Goal: Task Accomplishment & Management: Complete application form

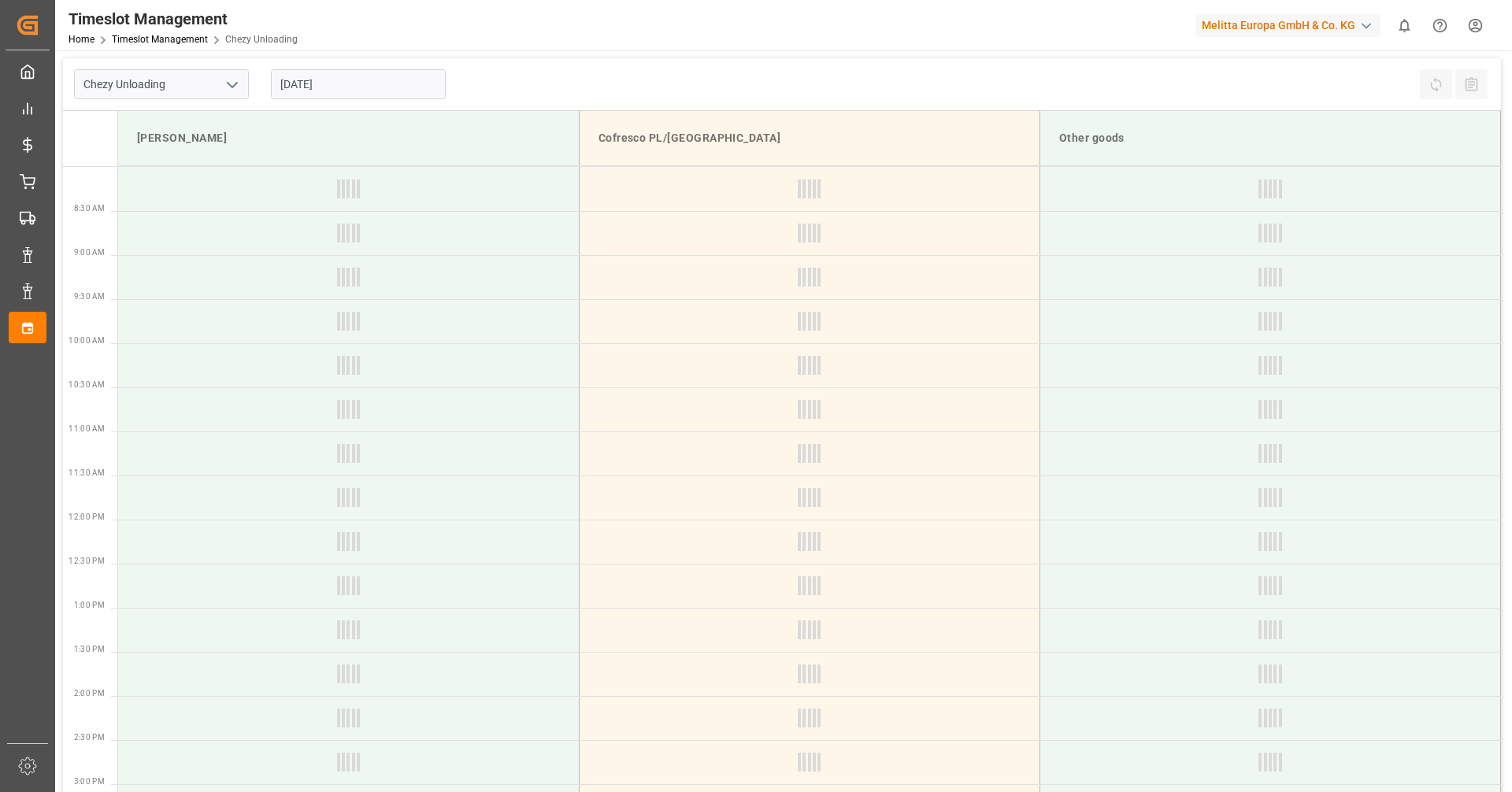
type input "Chezy Unloading"
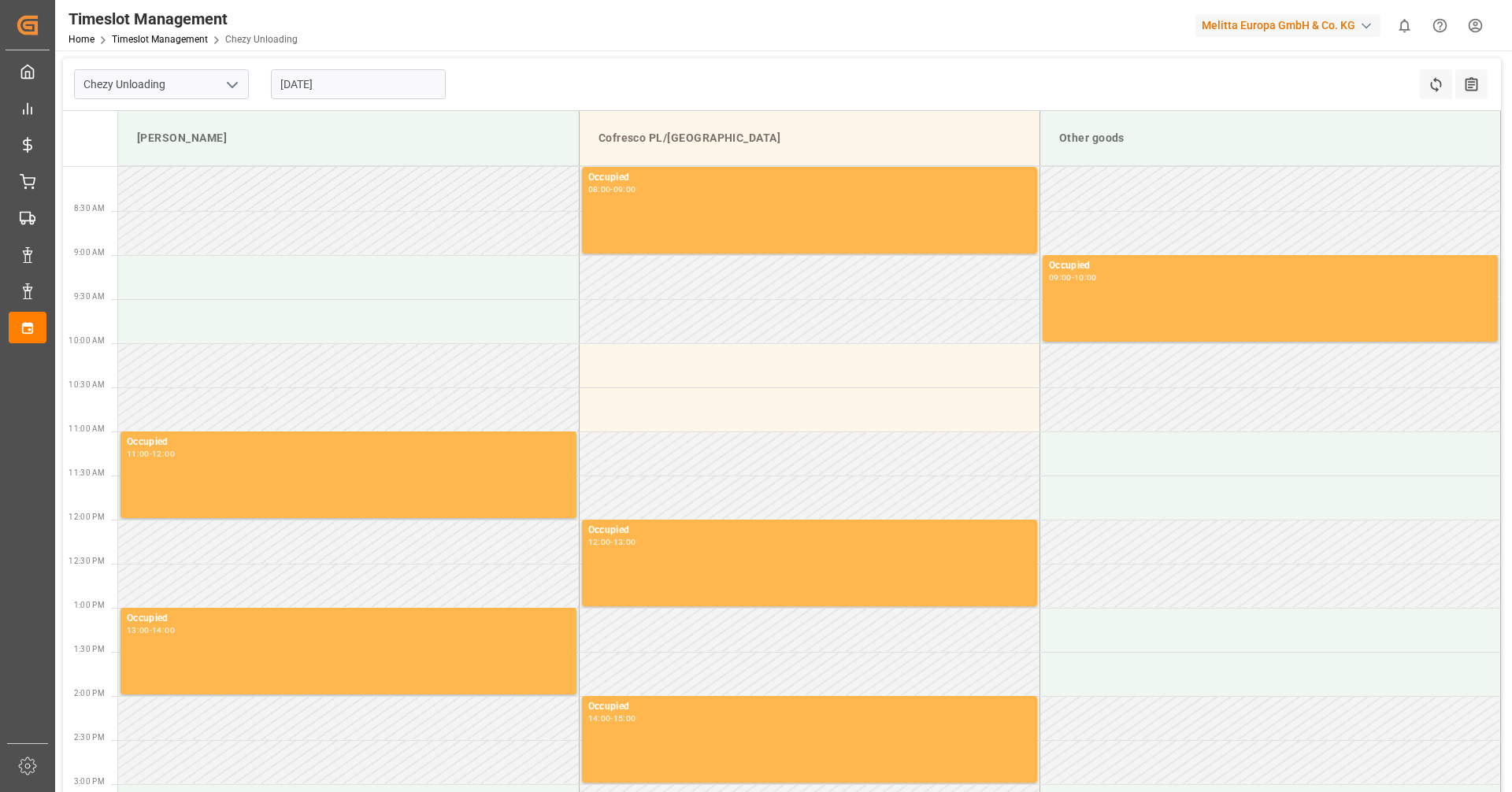
drag, startPoint x: 0, startPoint y: 0, endPoint x: 397, endPoint y: 80, distance: 405.0
click at [397, 80] on input "[DATE]" at bounding box center [358, 84] width 175 height 30
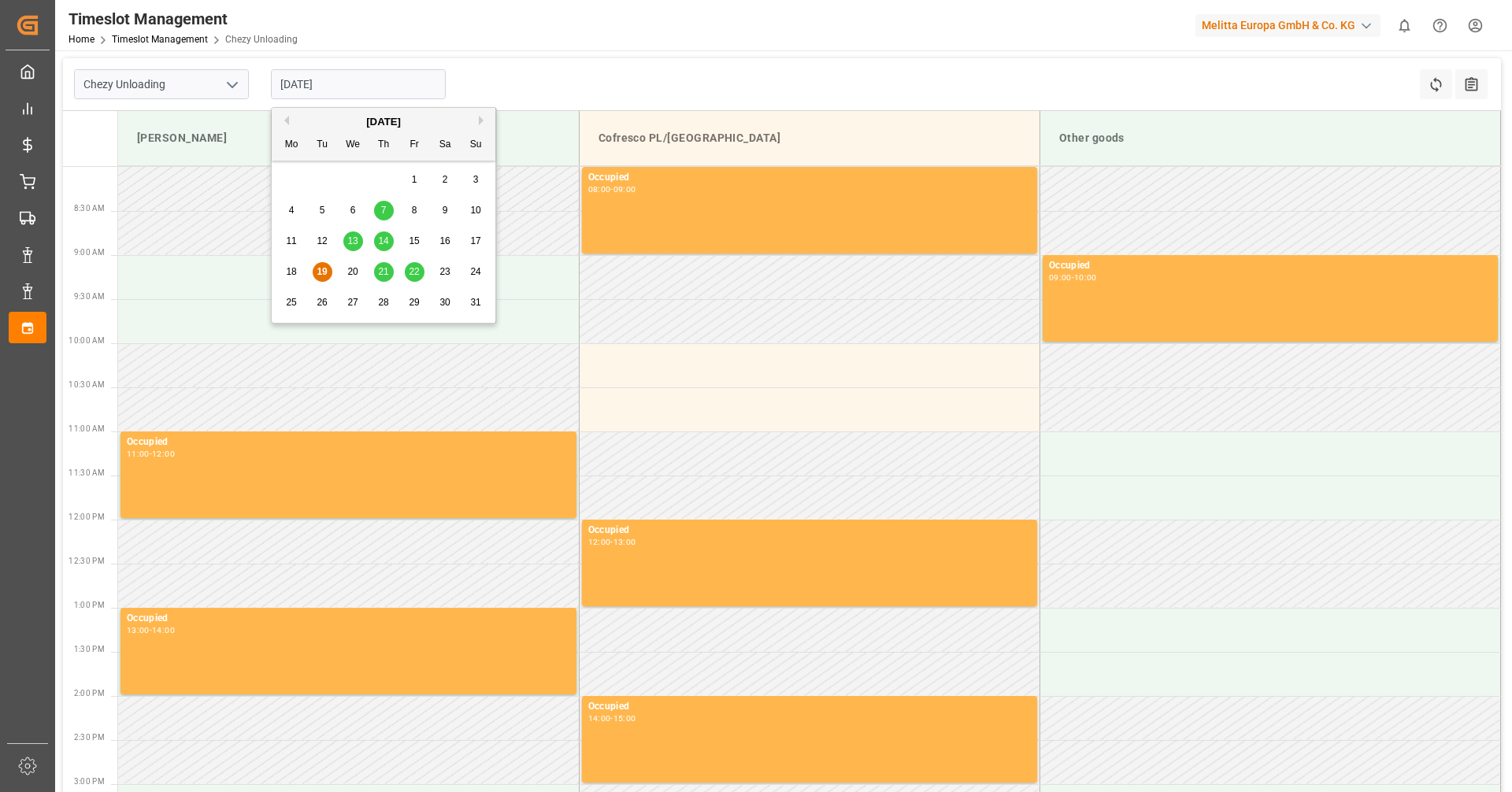
click at [387, 274] on span "21" at bounding box center [383, 271] width 10 height 11
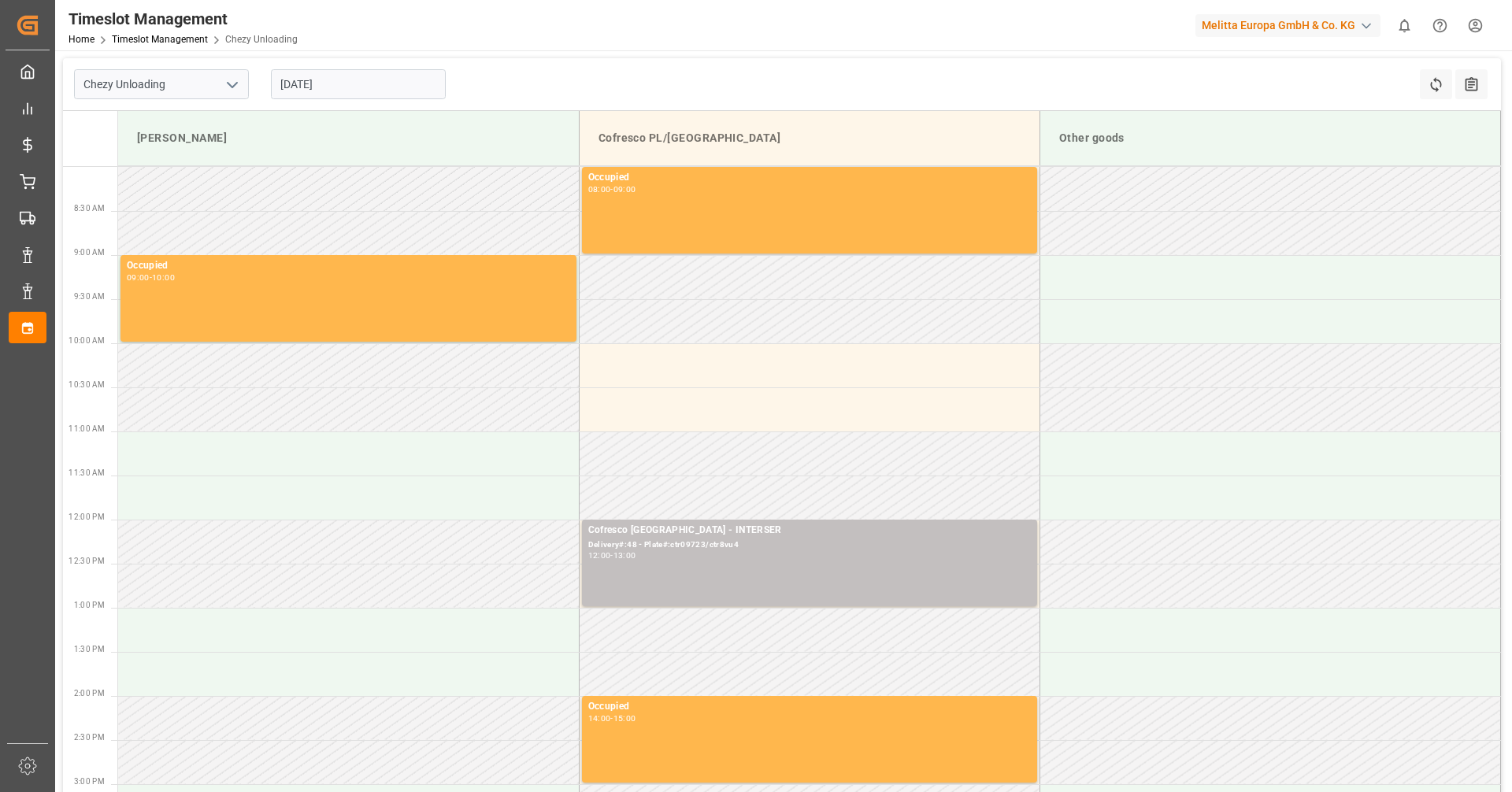
click at [361, 83] on input "[DATE]" at bounding box center [358, 84] width 175 height 30
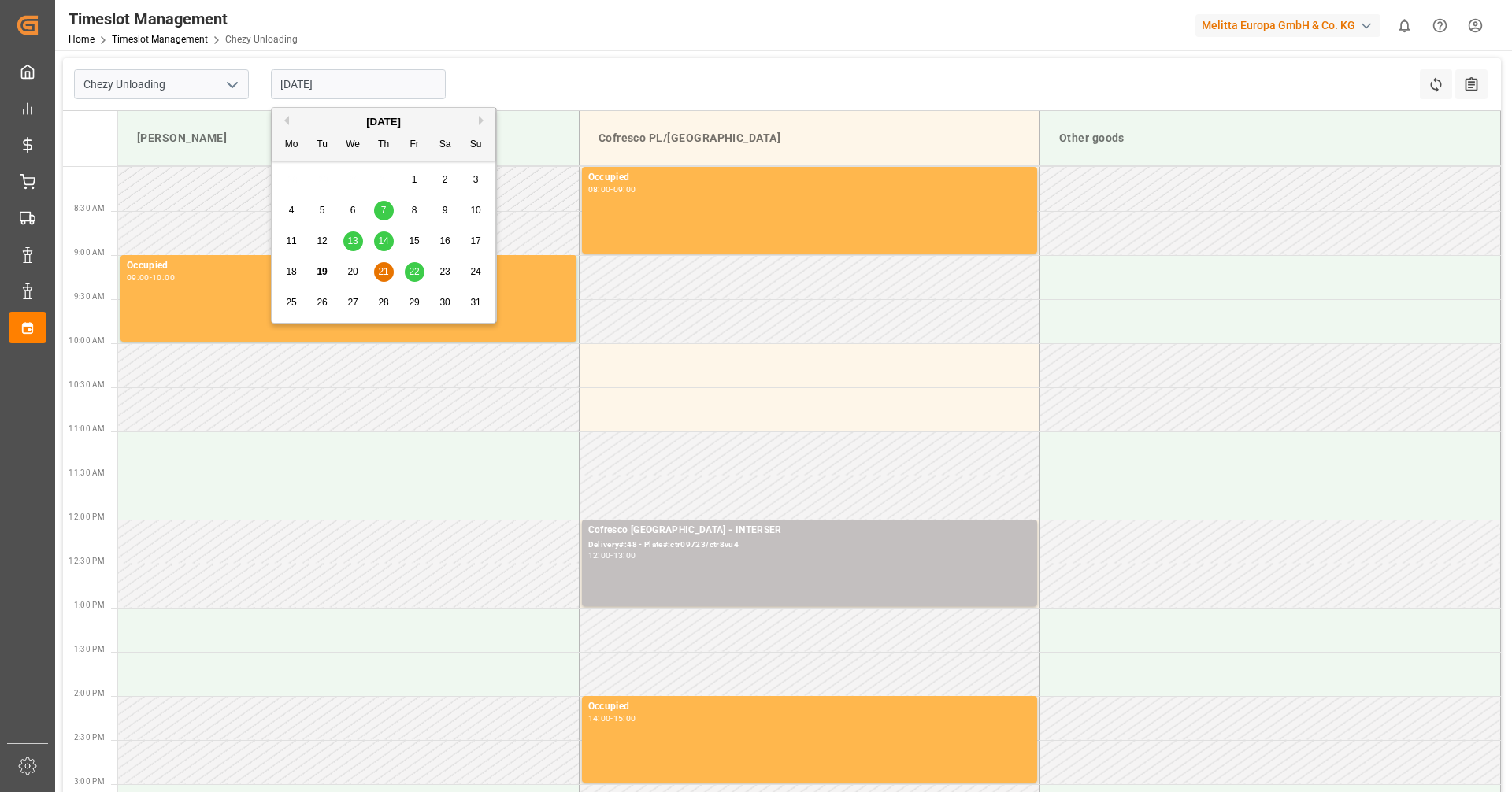
click at [356, 299] on span "27" at bounding box center [353, 302] width 10 height 11
type input "[DATE]"
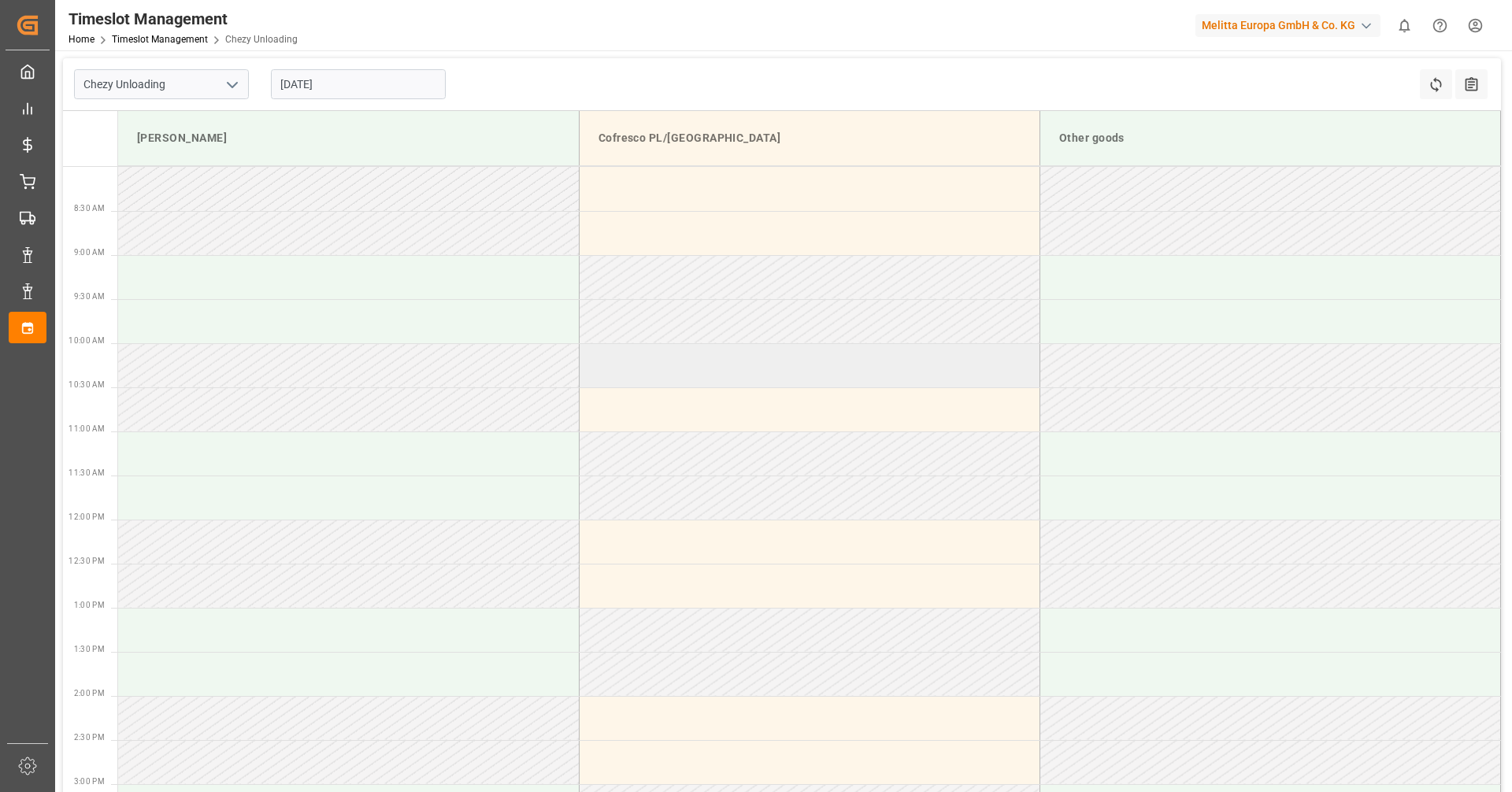
click at [671, 370] on td at bounding box center [809, 365] width 461 height 44
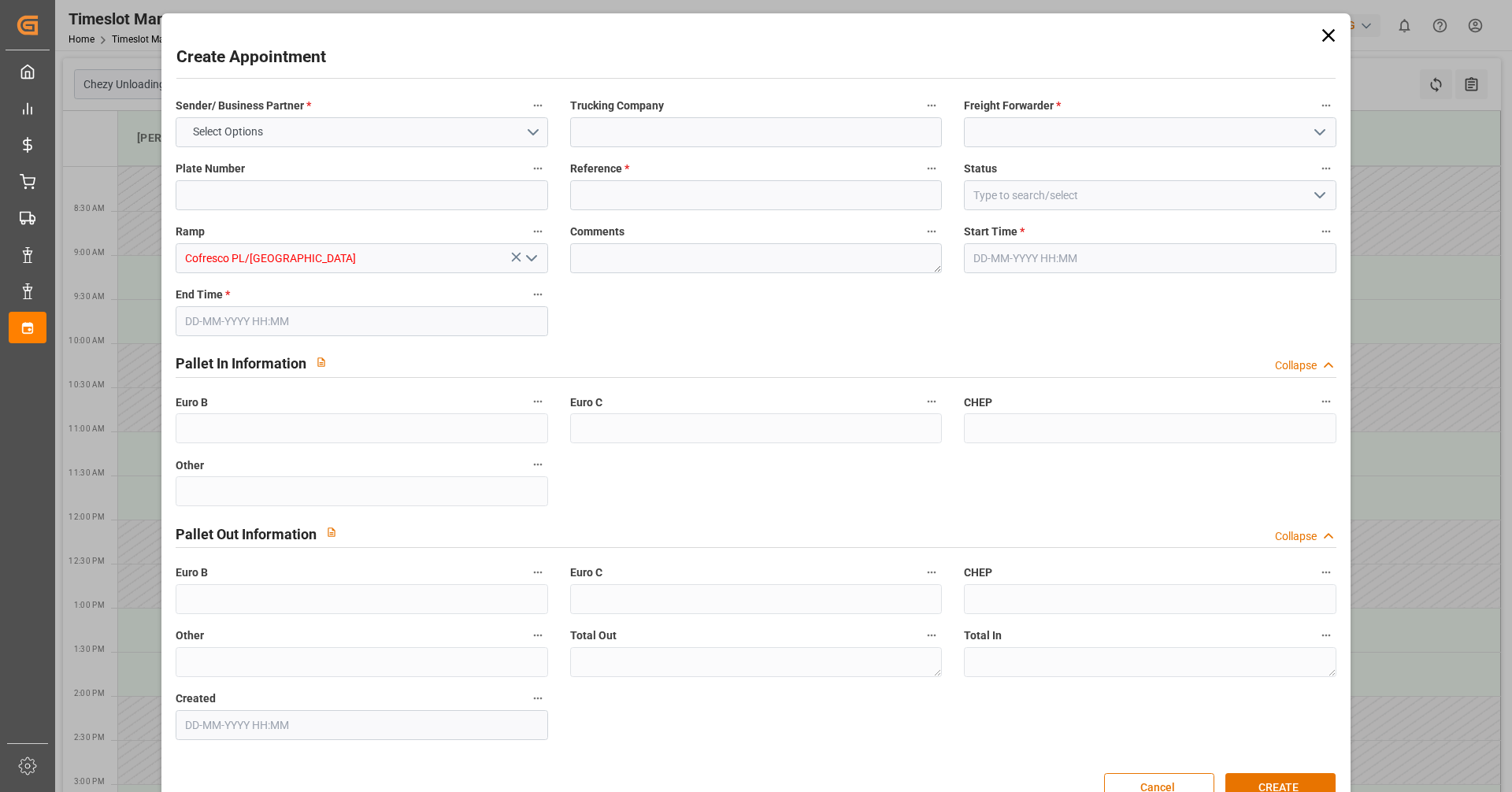
type input "0"
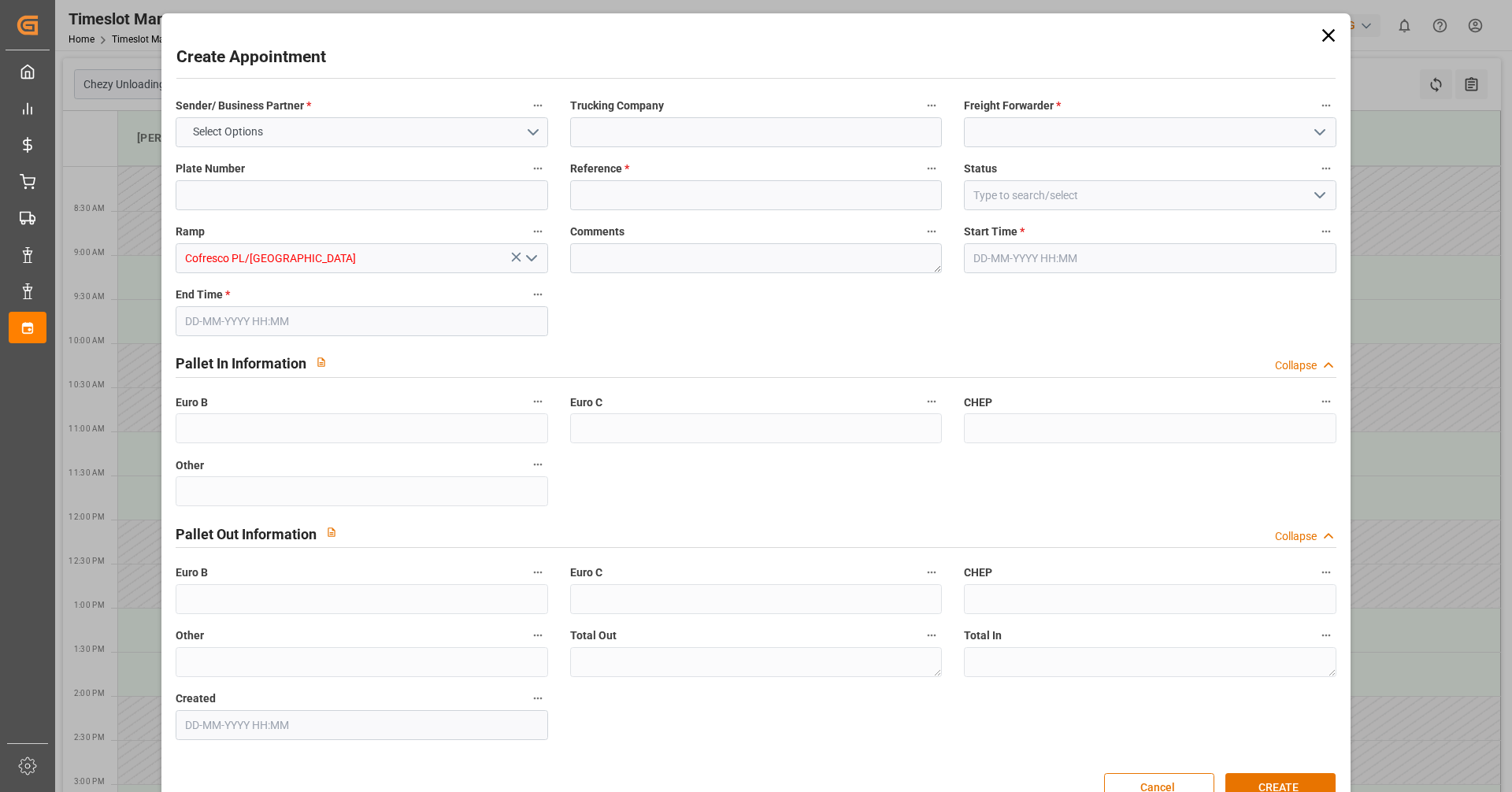
type input "0"
type input "[DATE] 10:00"
type input "[DATE] 11:00"
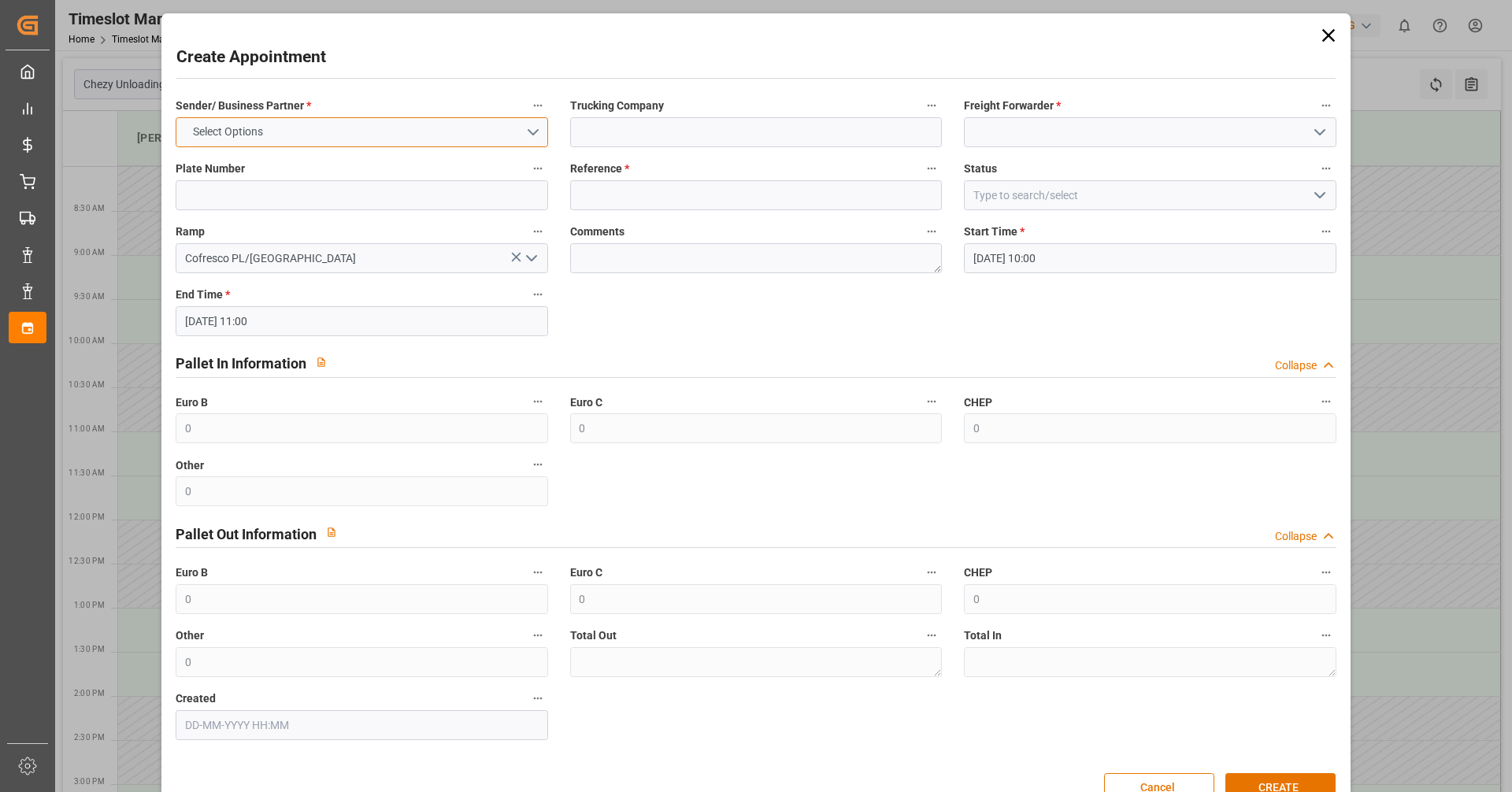
click at [325, 129] on button "Select Options" at bounding box center [362, 132] width 372 height 30
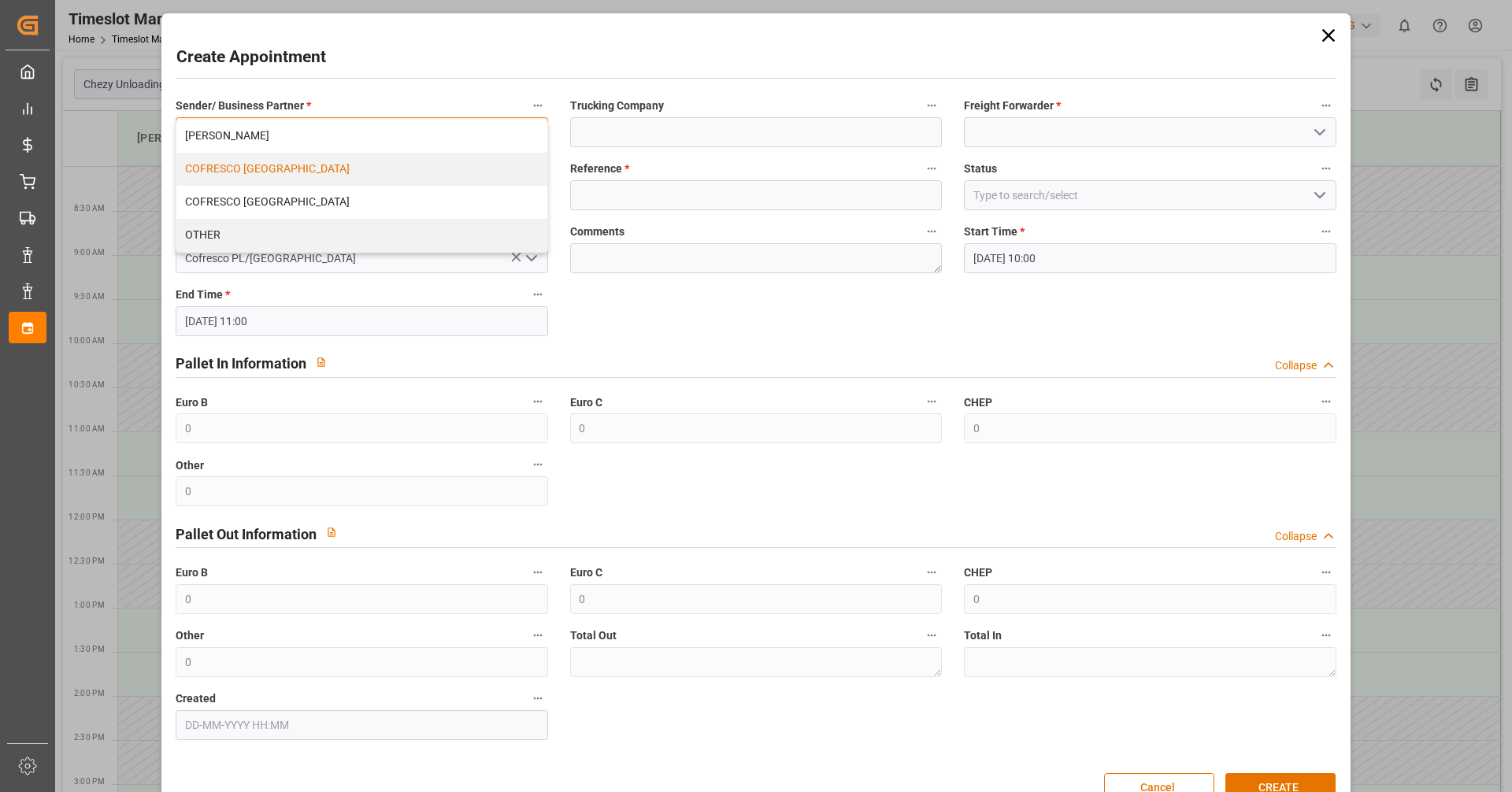
click at [251, 169] on div "COFRESCO [GEOGRAPHIC_DATA]" at bounding box center [362, 169] width 370 height 33
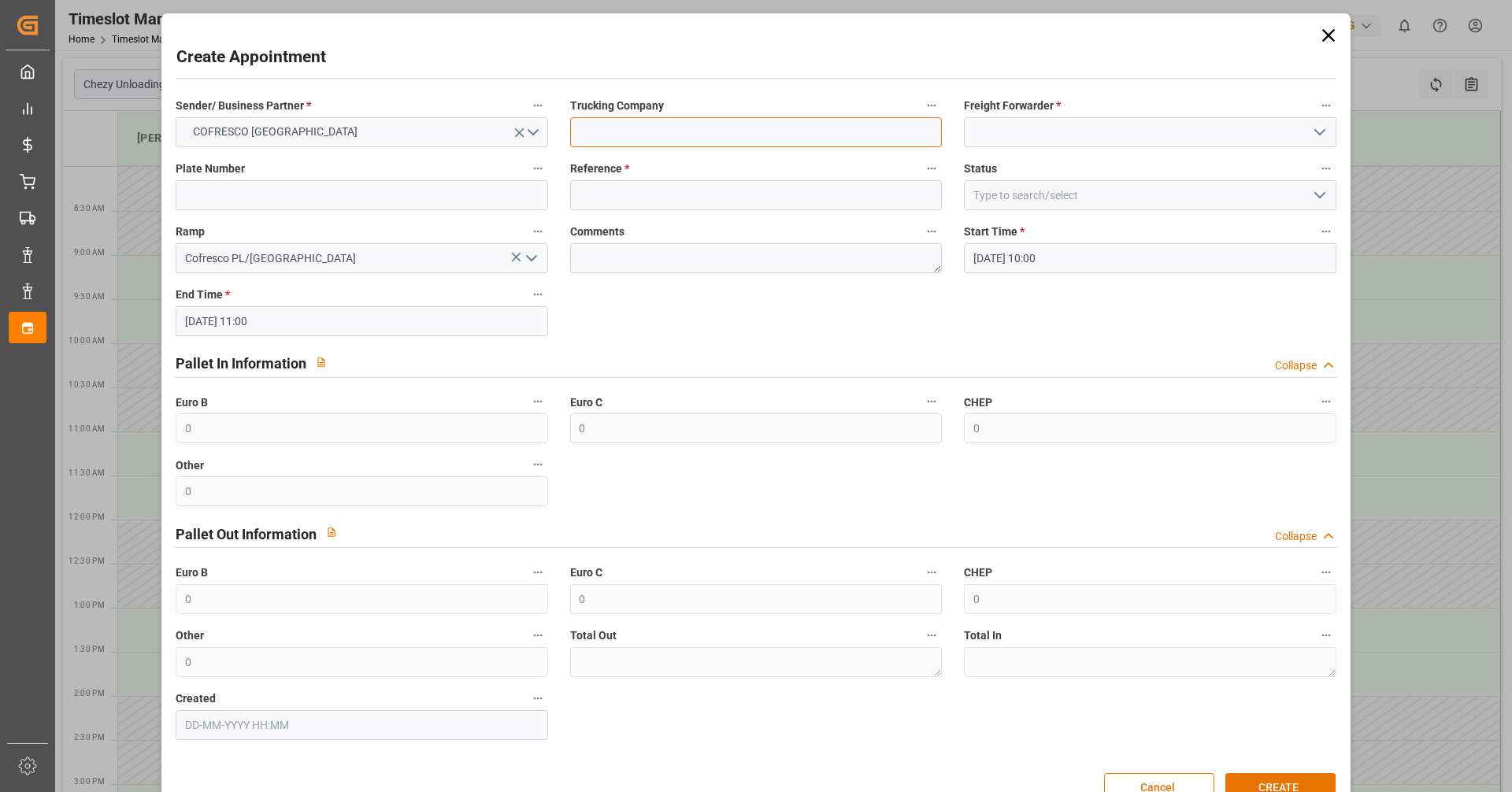
click at [631, 124] on input at bounding box center [756, 132] width 372 height 30
type input "INTERSER"
type input "Interset"
type input "ctr5107p/ct4381w"
type input "48"
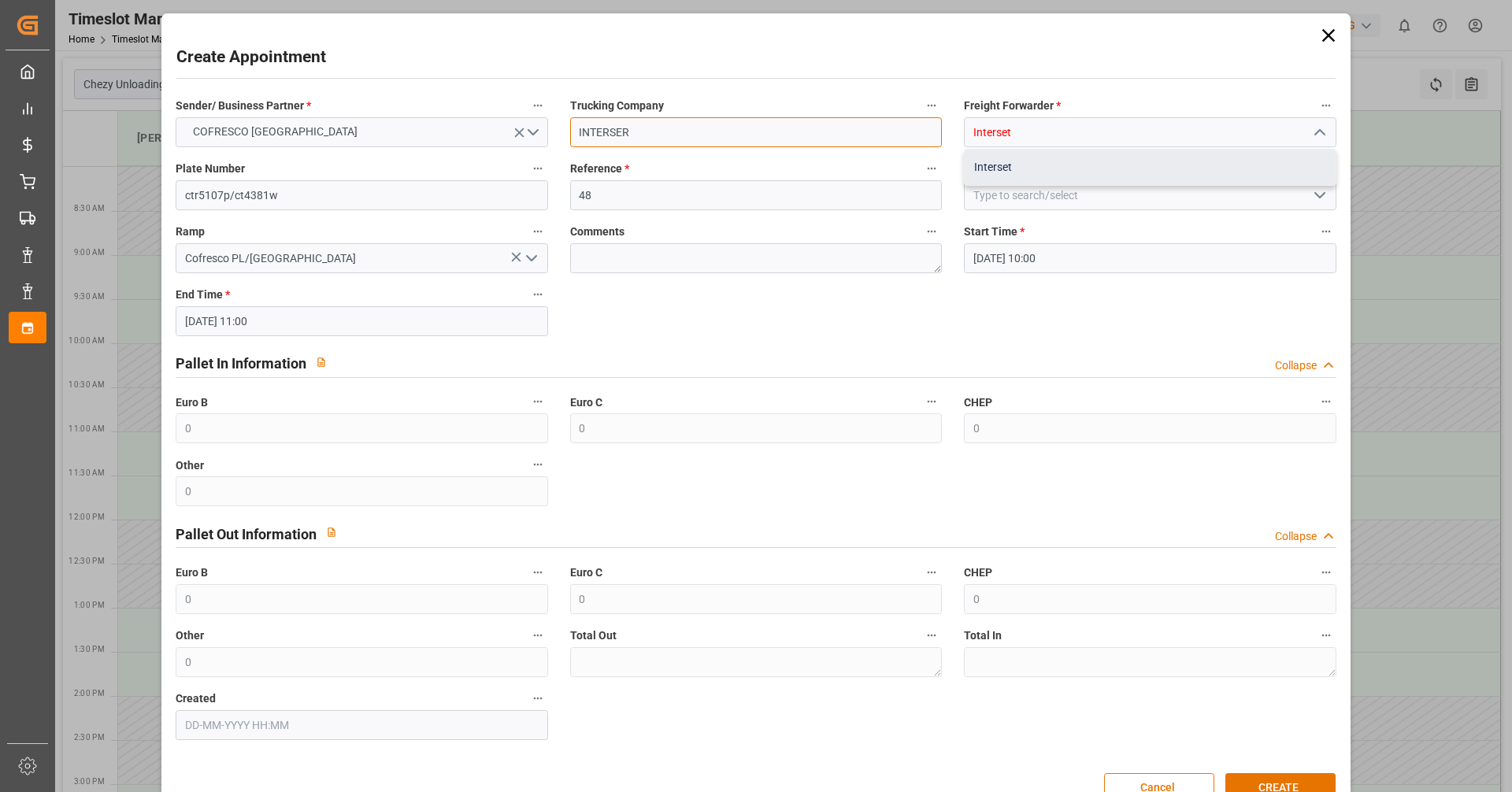
click at [1010, 167] on div "Interset" at bounding box center [1150, 167] width 370 height 36
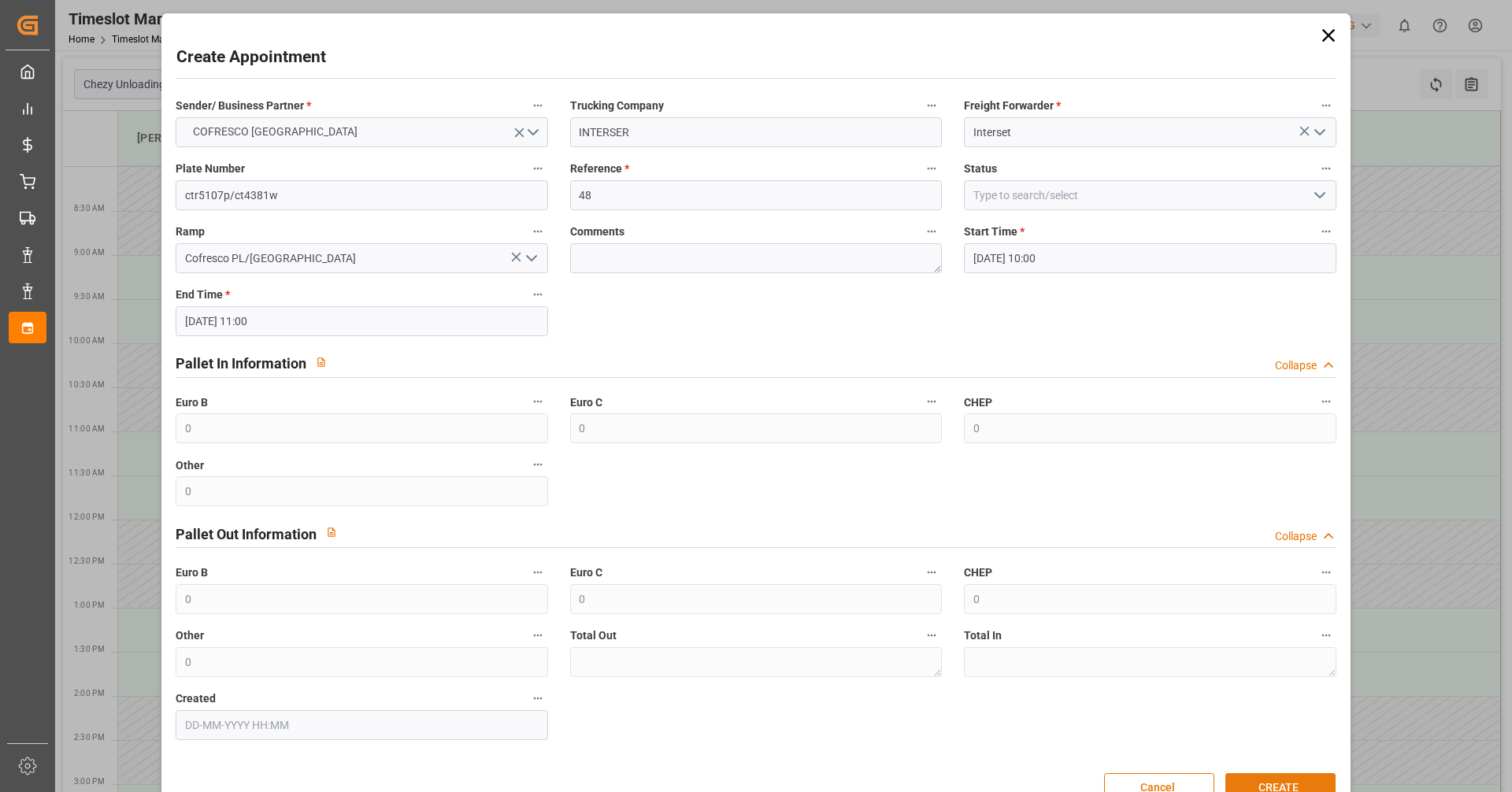
click at [1318, 785] on button "CREATE" at bounding box center [1280, 788] width 110 height 30
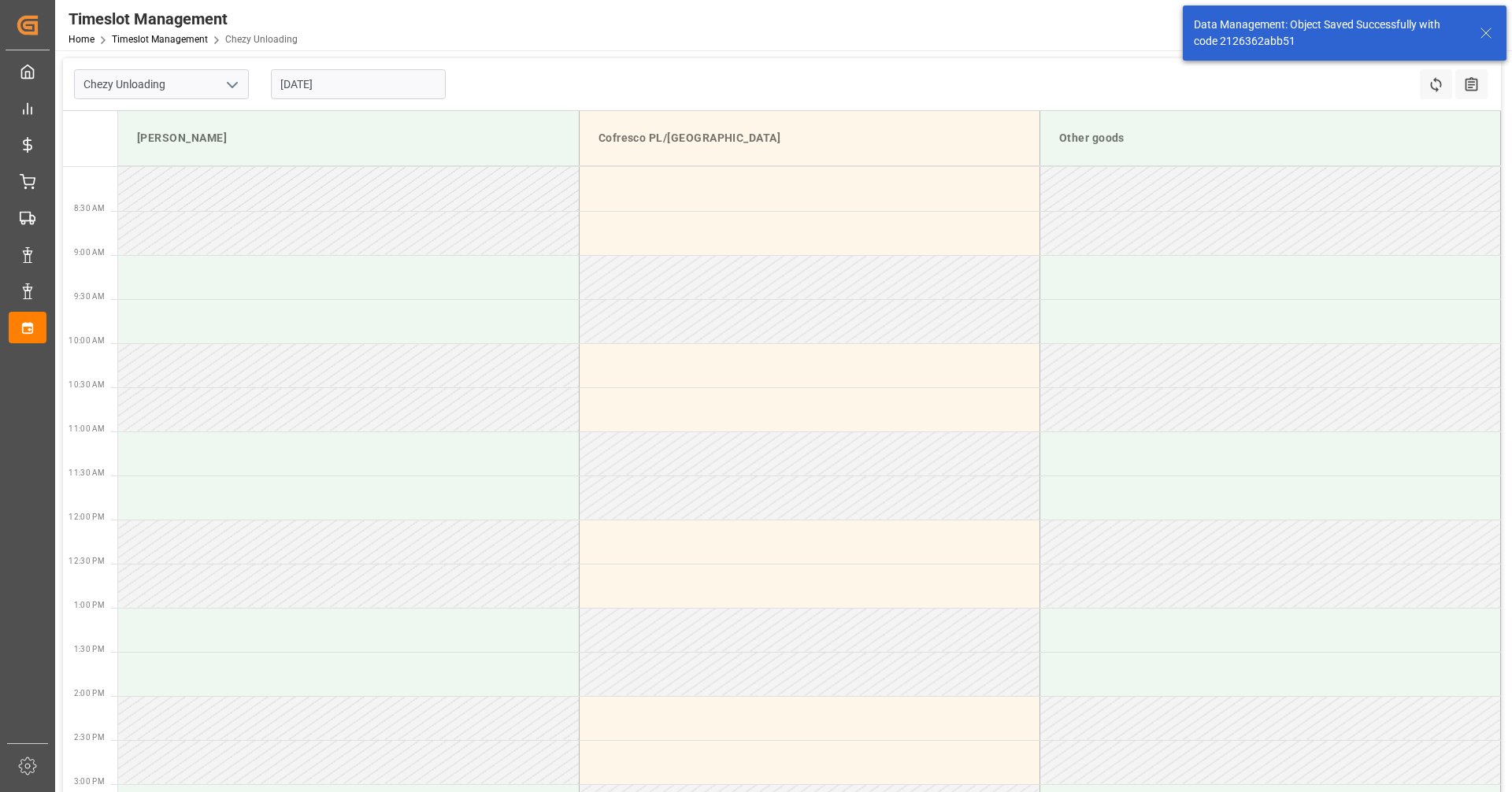
click at [373, 75] on input "[DATE]" at bounding box center [358, 84] width 175 height 30
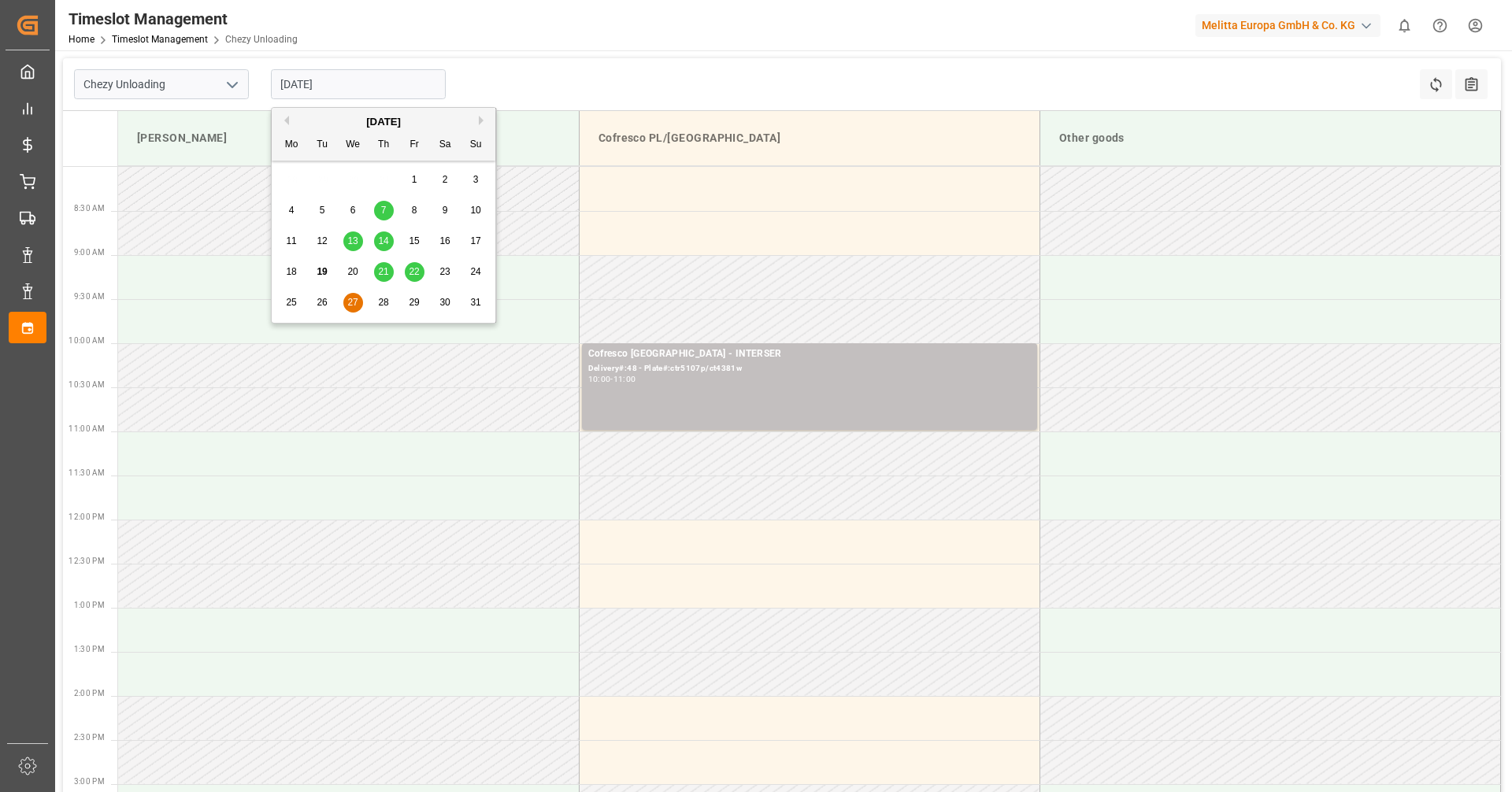
click at [348, 307] on span "27" at bounding box center [353, 302] width 10 height 11
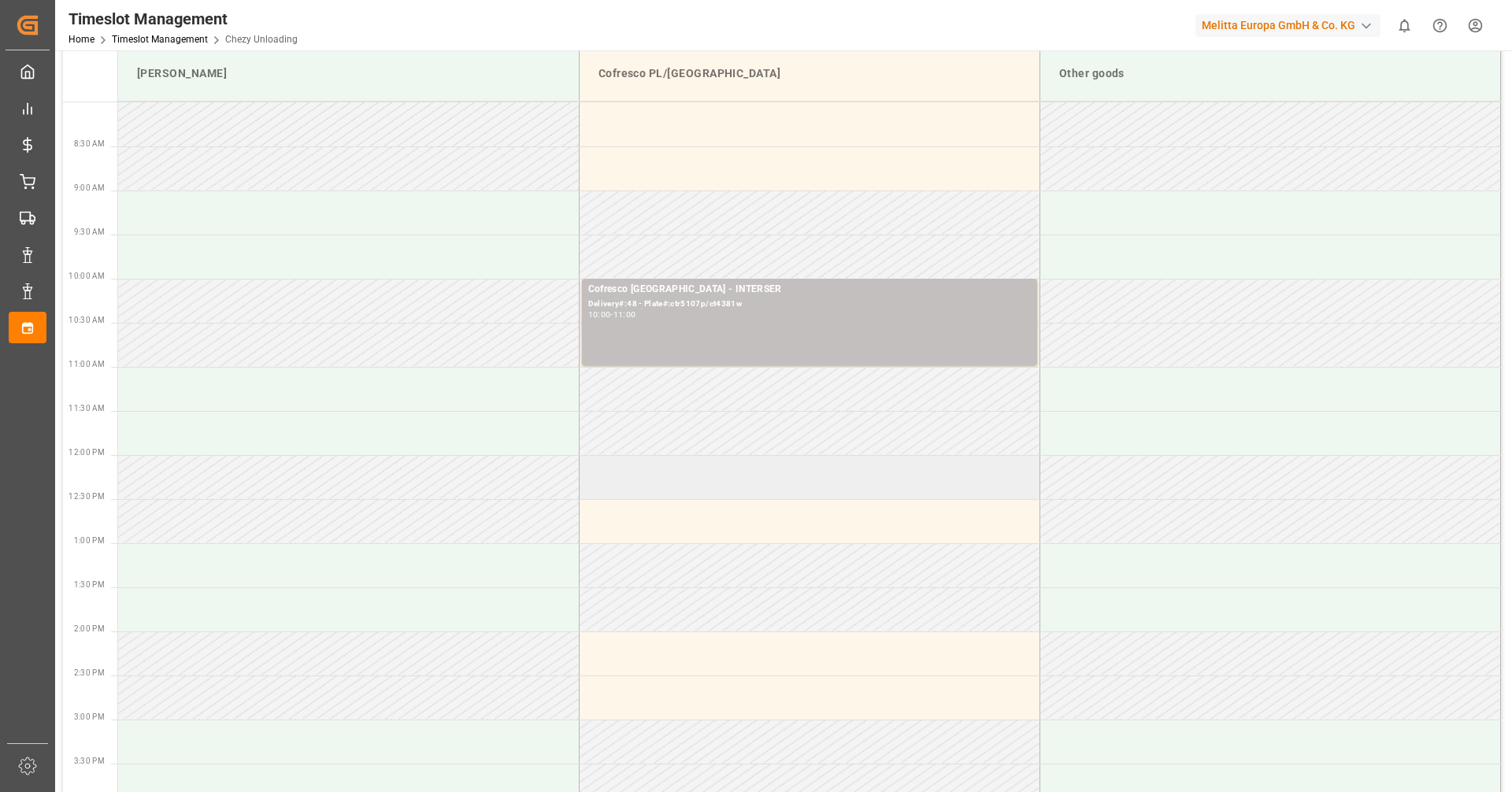
scroll to position [236, 0]
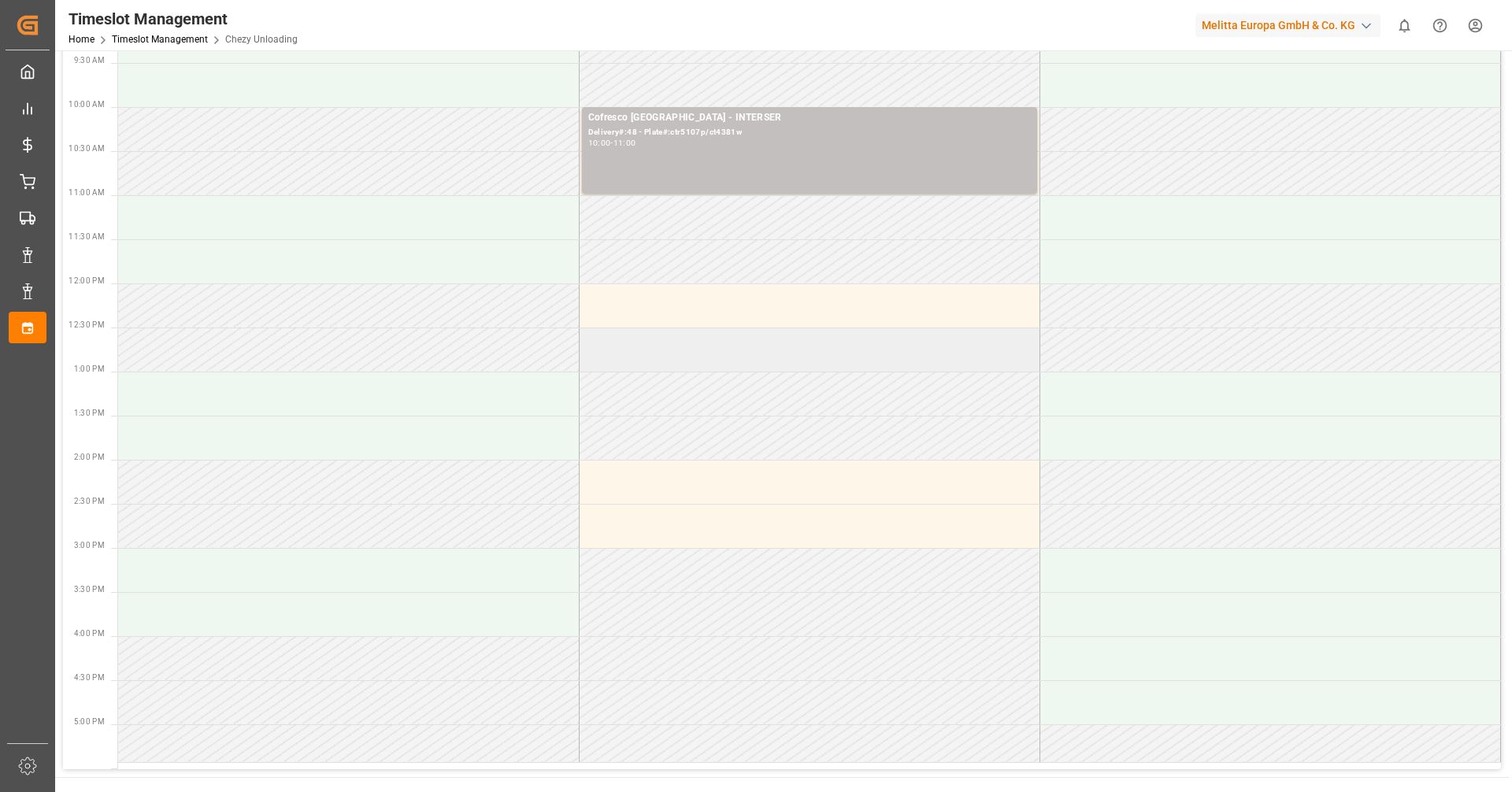
click at [742, 336] on td at bounding box center [809, 349] width 461 height 44
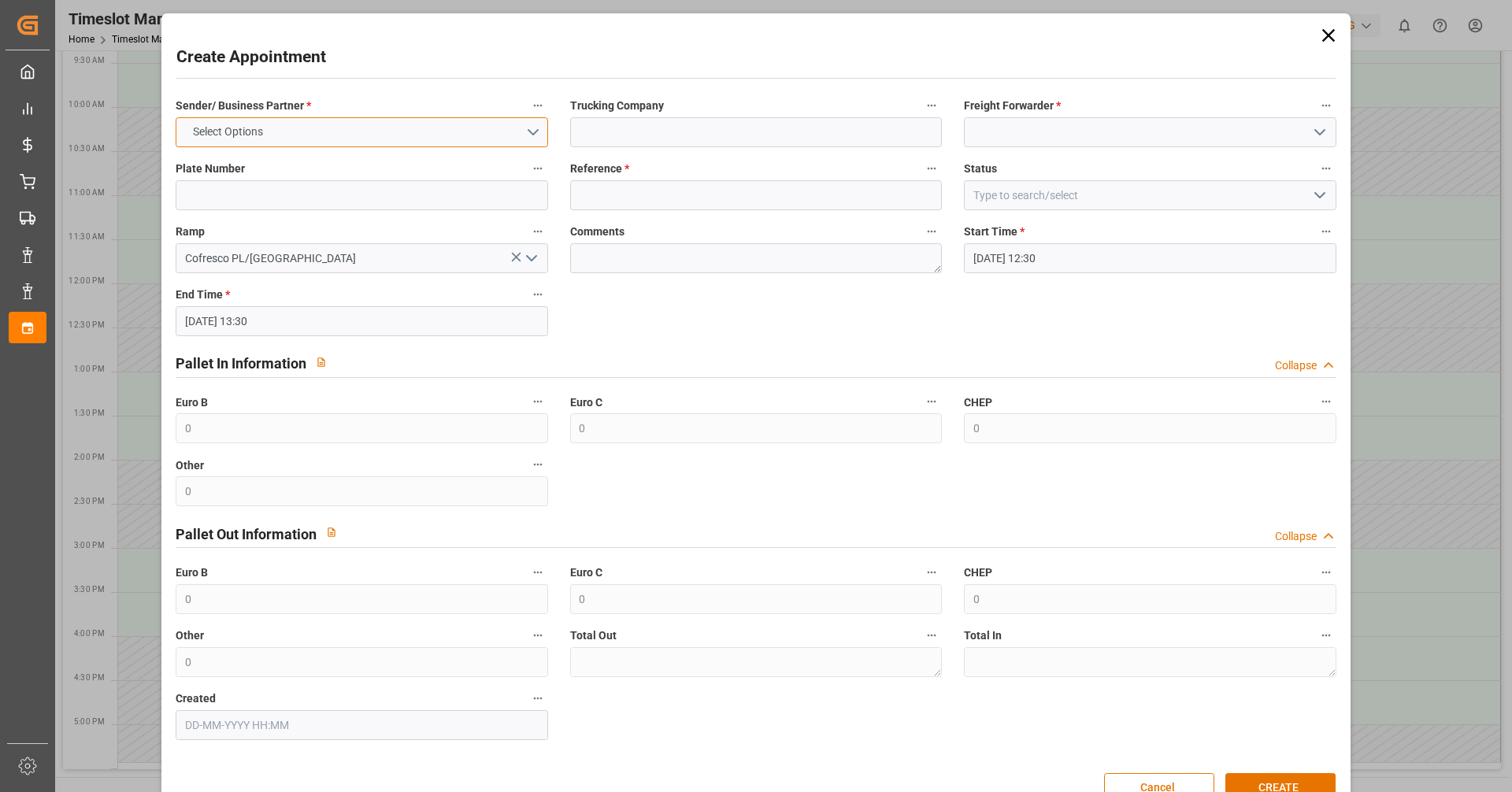
click at [350, 133] on button "Select Options" at bounding box center [362, 132] width 372 height 30
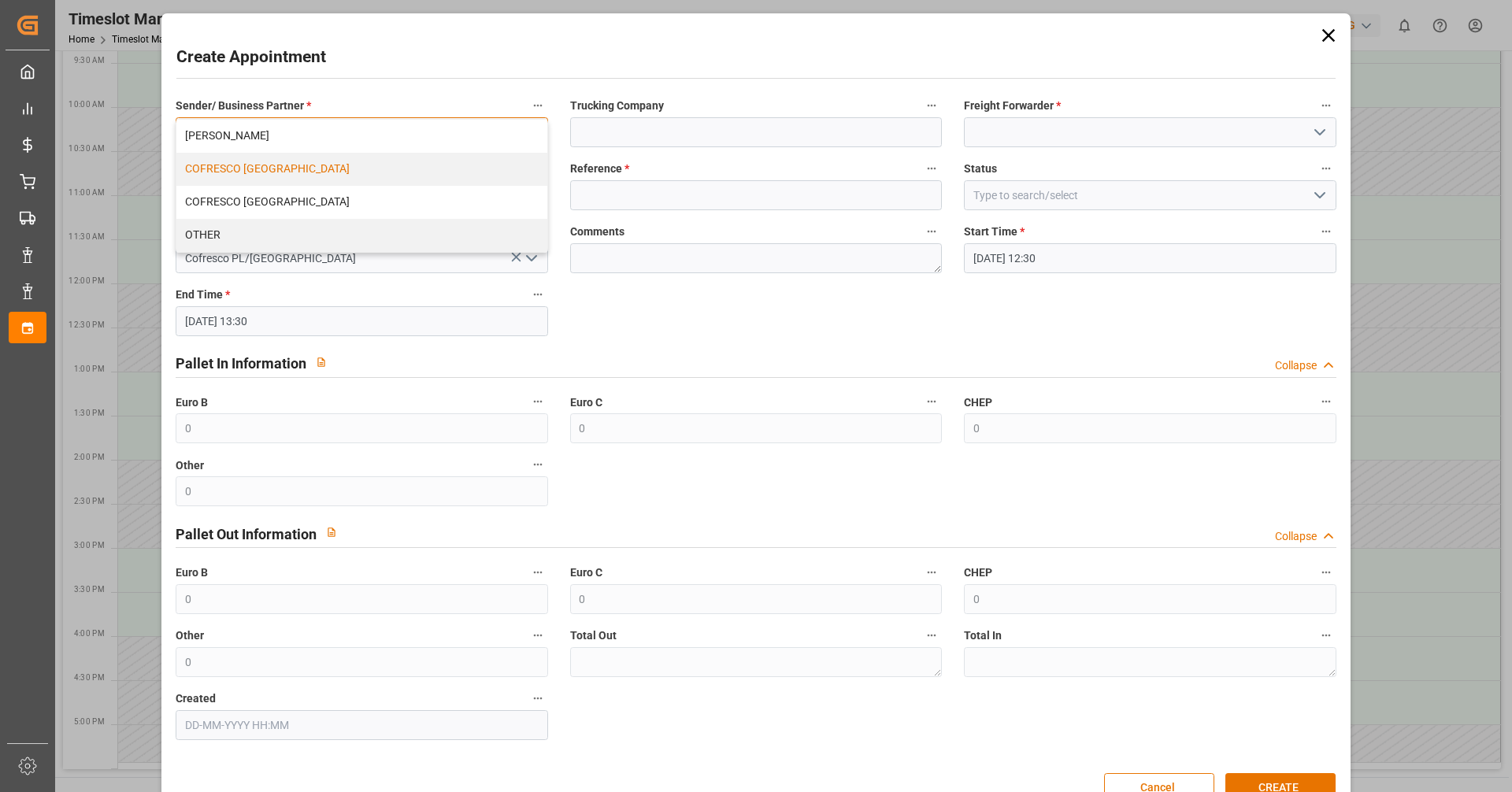
click at [243, 167] on div "COFRESCO [GEOGRAPHIC_DATA]" at bounding box center [362, 169] width 370 height 33
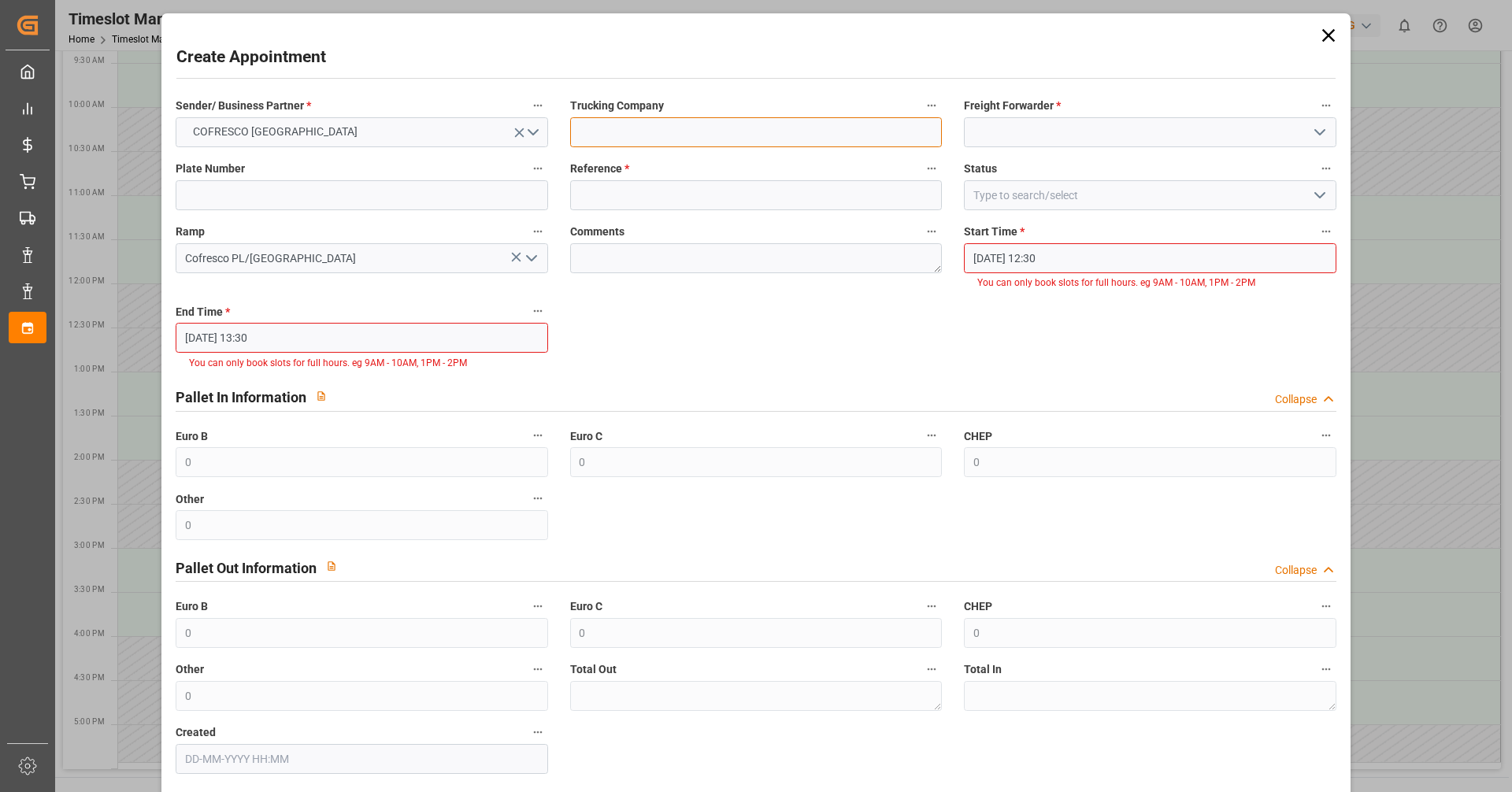
click at [683, 134] on input at bounding box center [756, 132] width 372 height 30
type input "INTERSER"
type input "Interset"
type input "ctr5107p/ct4381w"
type input "48"
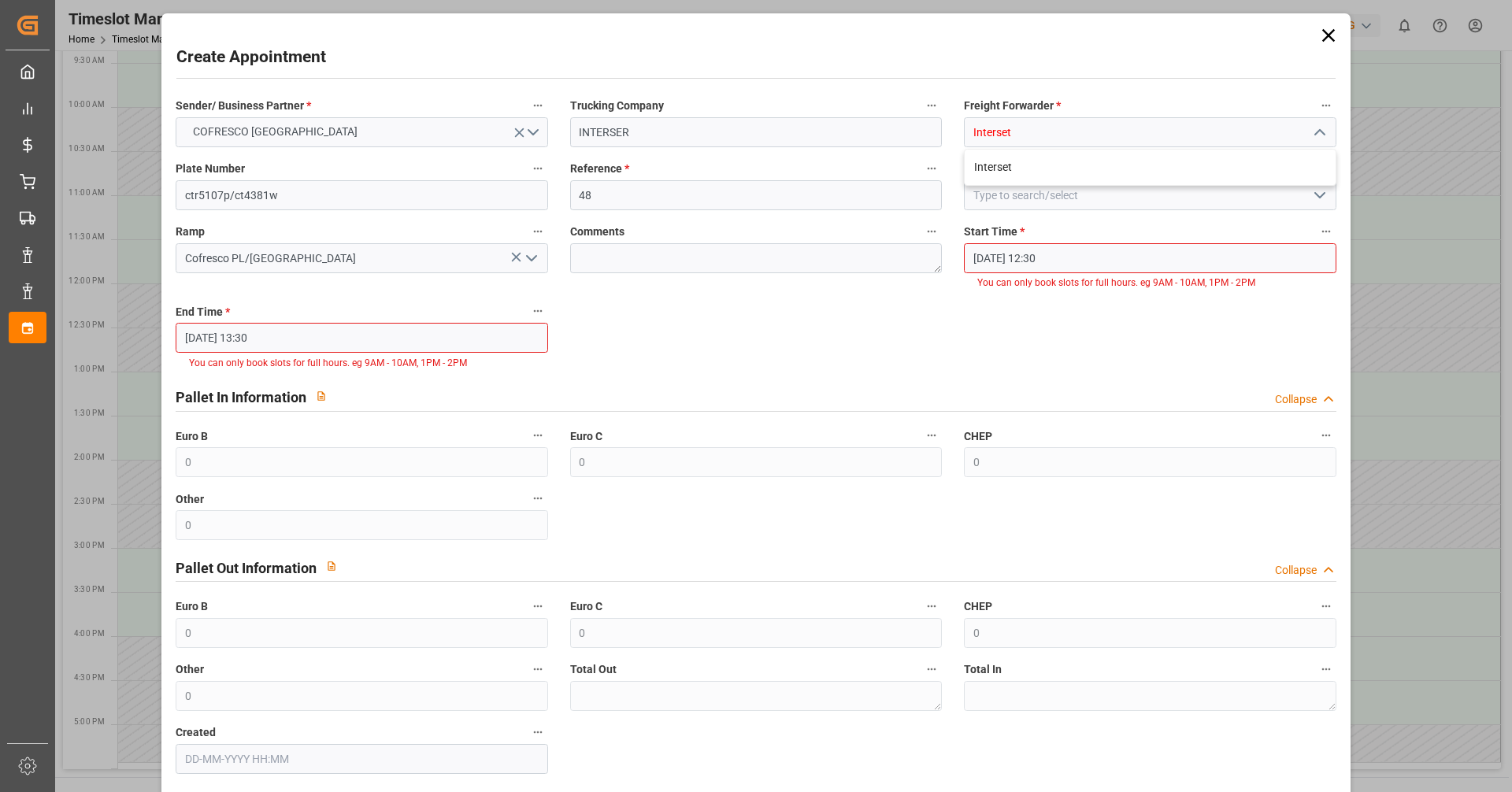
click at [1094, 270] on input "[DATE] 12:30" at bounding box center [1150, 258] width 372 height 30
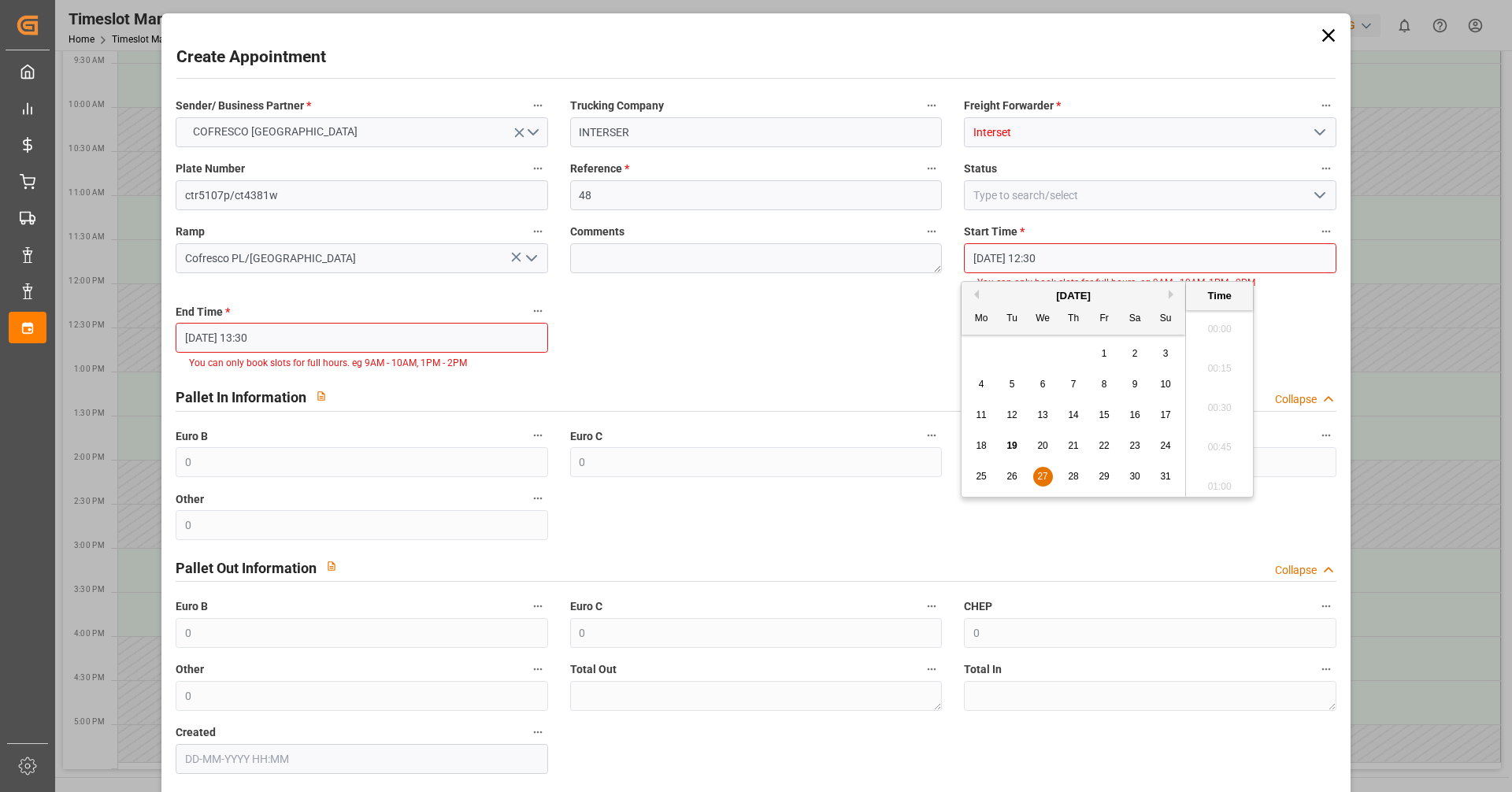
scroll to position [1895, 0]
click at [1221, 339] on ul "00:00 00:15 00:30 00:45 01:00 01:15 01:30 01:45 02:00 02:15 02:30 02:45 03:00 0…" at bounding box center [1219, 403] width 67 height 187
click at [1221, 326] on ul "00:00 00:15 00:30 00:45 01:00 01:15 01:30 01:45 02:00 02:15 02:30 02:45 03:00 0…" at bounding box center [1219, 403] width 67 height 187
click at [1039, 477] on span "27" at bounding box center [1043, 476] width 10 height 11
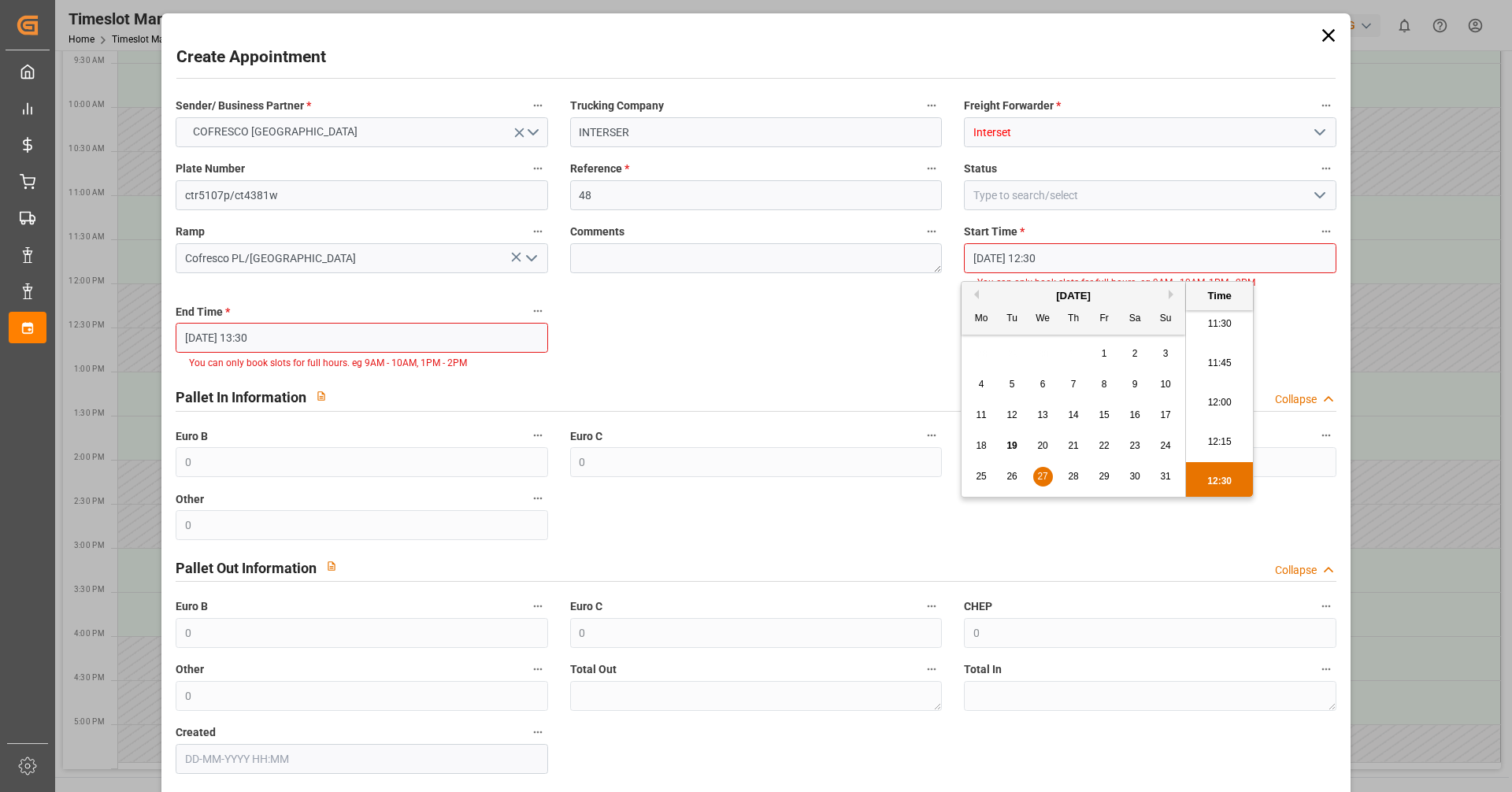
click at [1228, 401] on li "12:00" at bounding box center [1219, 403] width 67 height 40
type input "[DATE] 12:00"
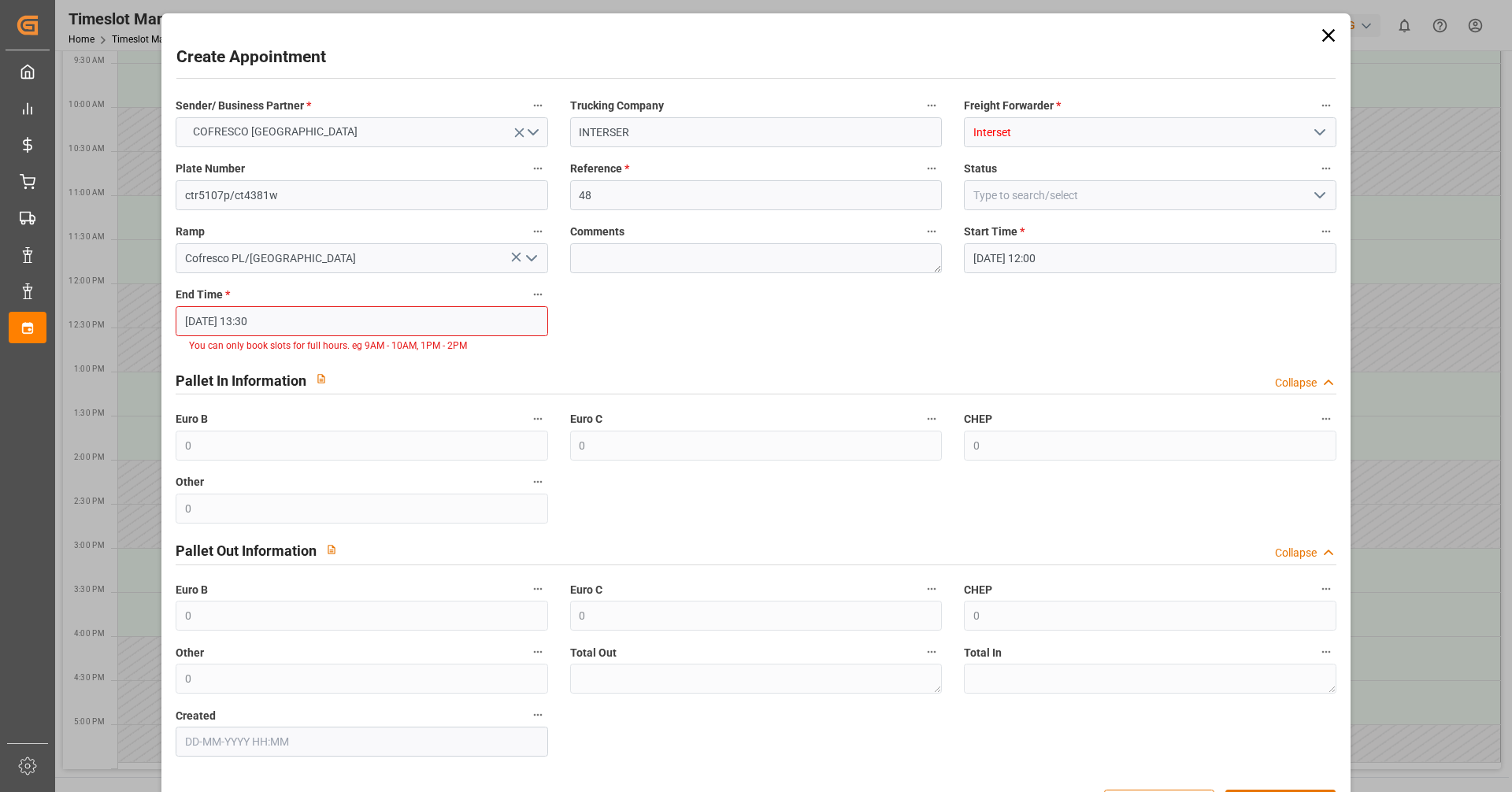
click at [354, 326] on input "[DATE] 13:30" at bounding box center [362, 320] width 372 height 30
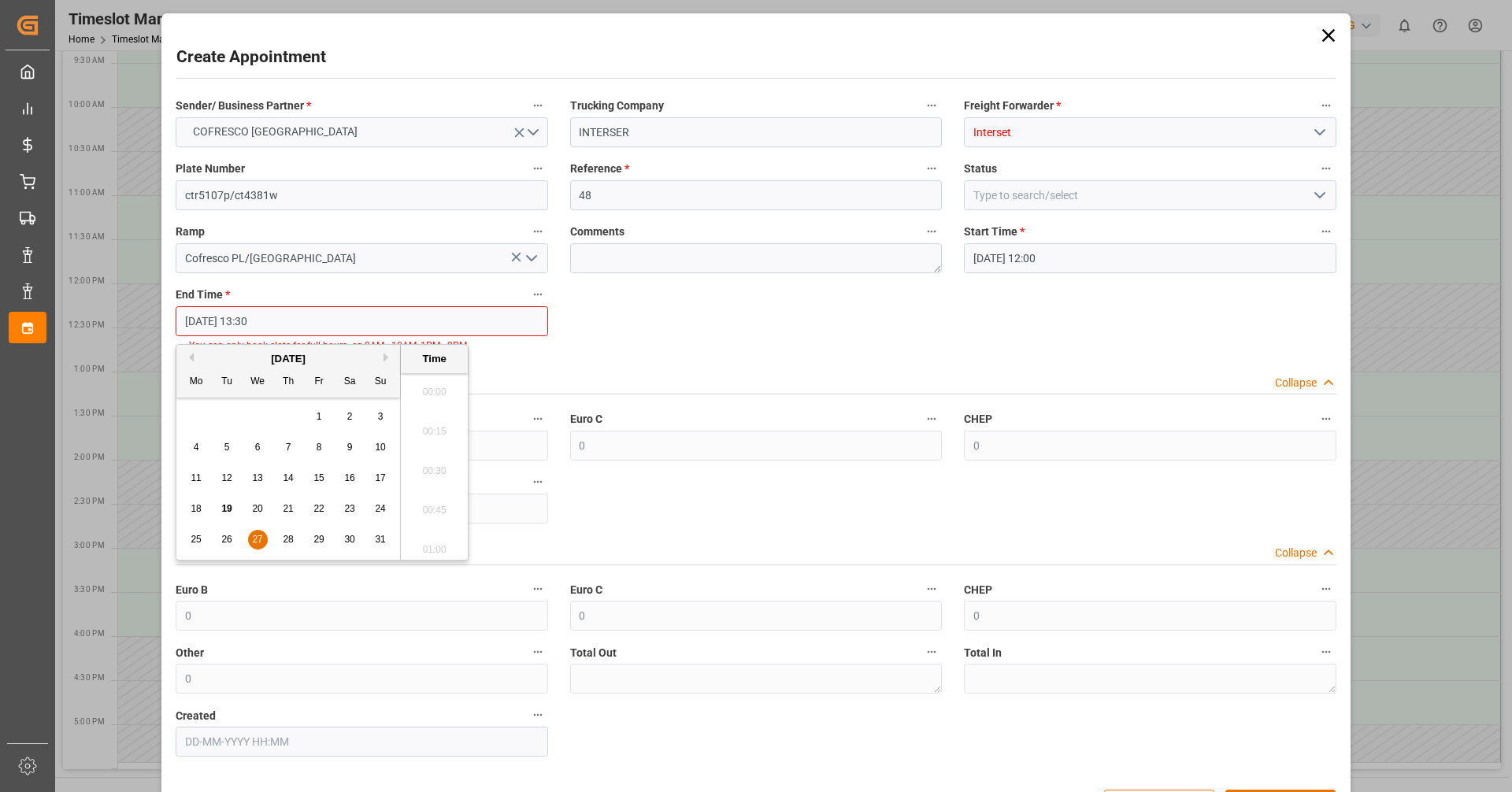
scroll to position [2052, 0]
click at [265, 539] on div "27" at bounding box center [257, 540] width 19 height 19
click at [441, 381] on li "13:00" at bounding box center [434, 387] width 67 height 40
type input "[DATE] 13:00"
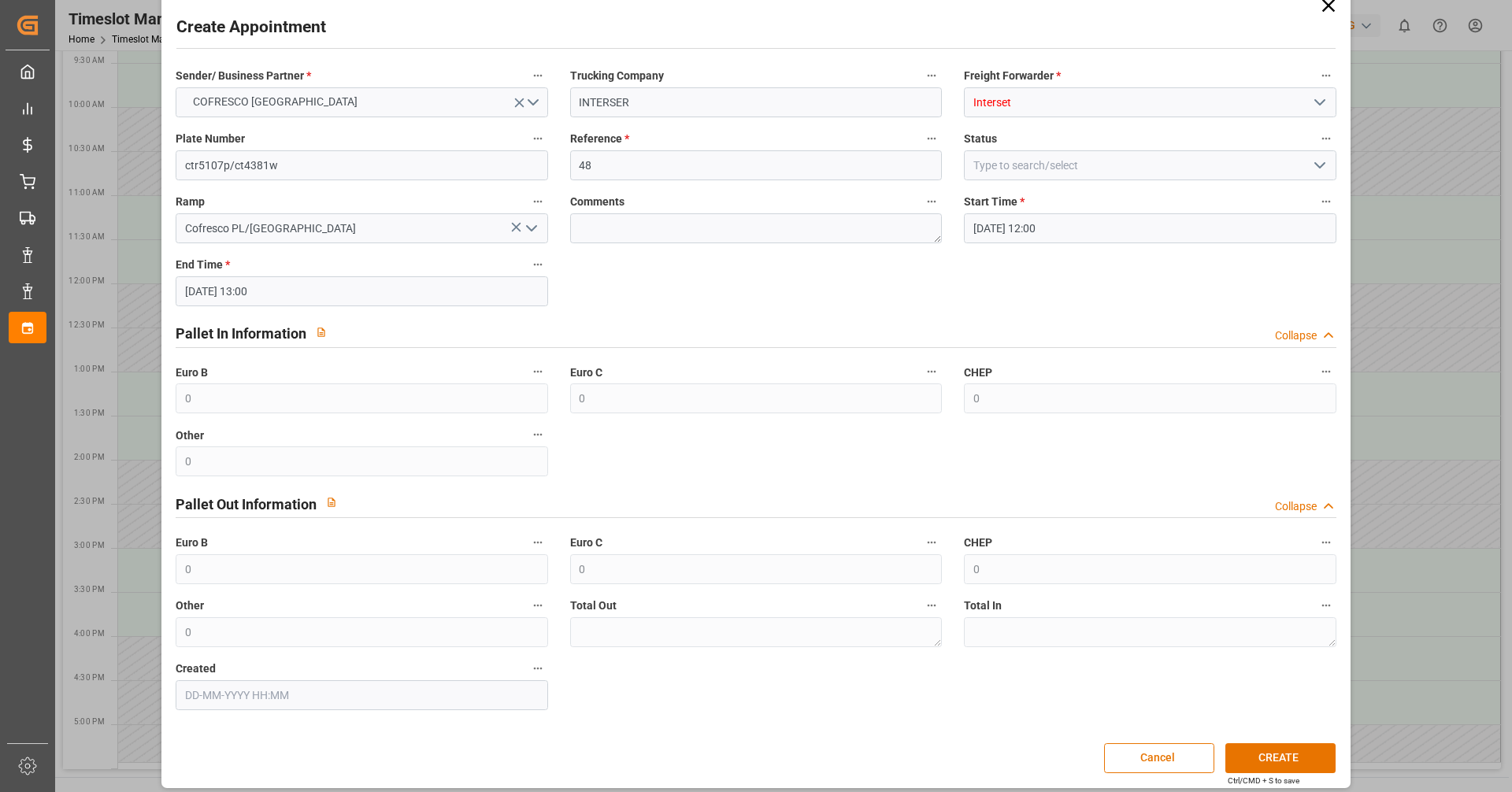
scroll to position [40, 0]
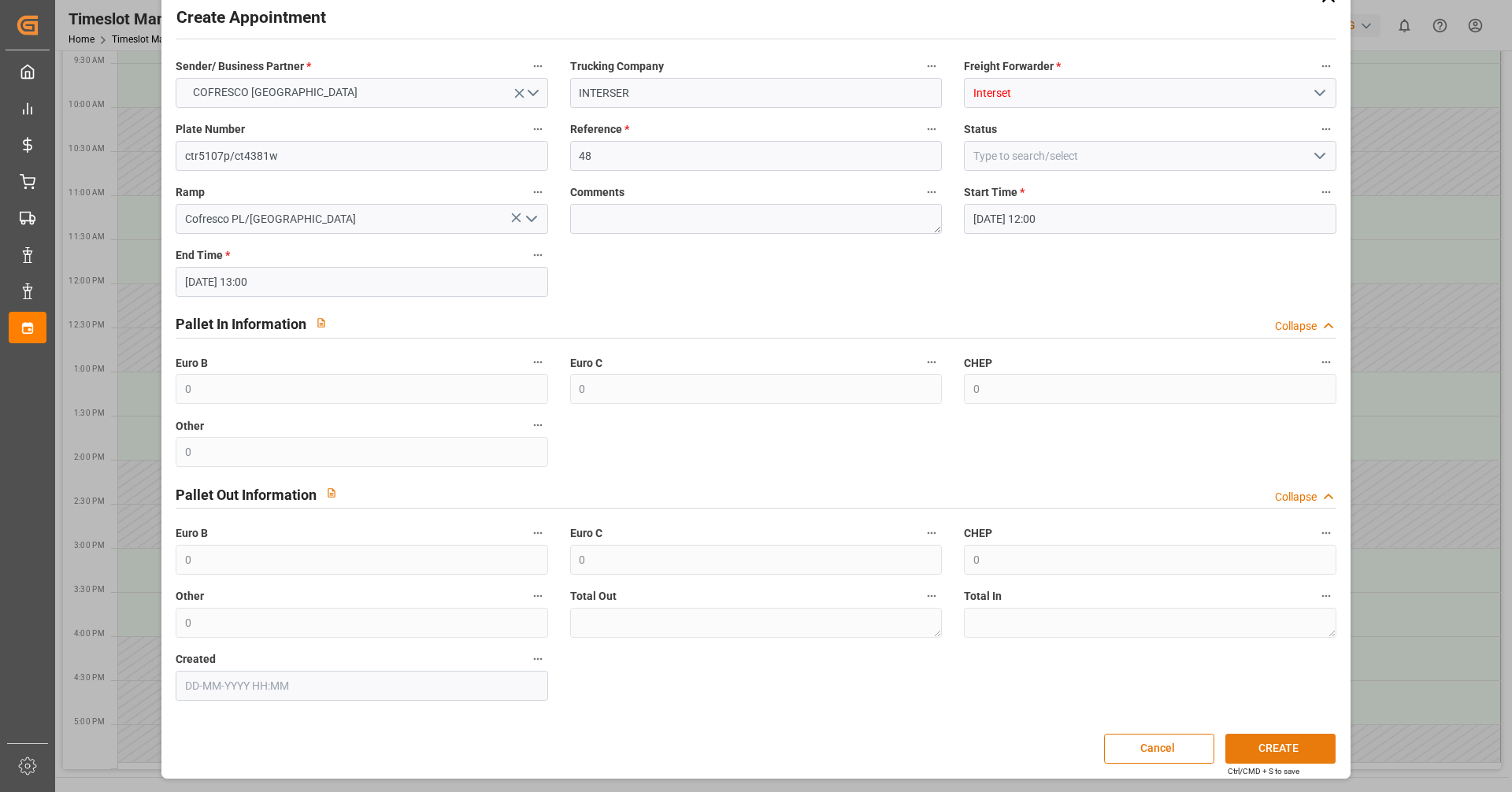
click at [1252, 738] on button "CREATE" at bounding box center [1280, 748] width 110 height 30
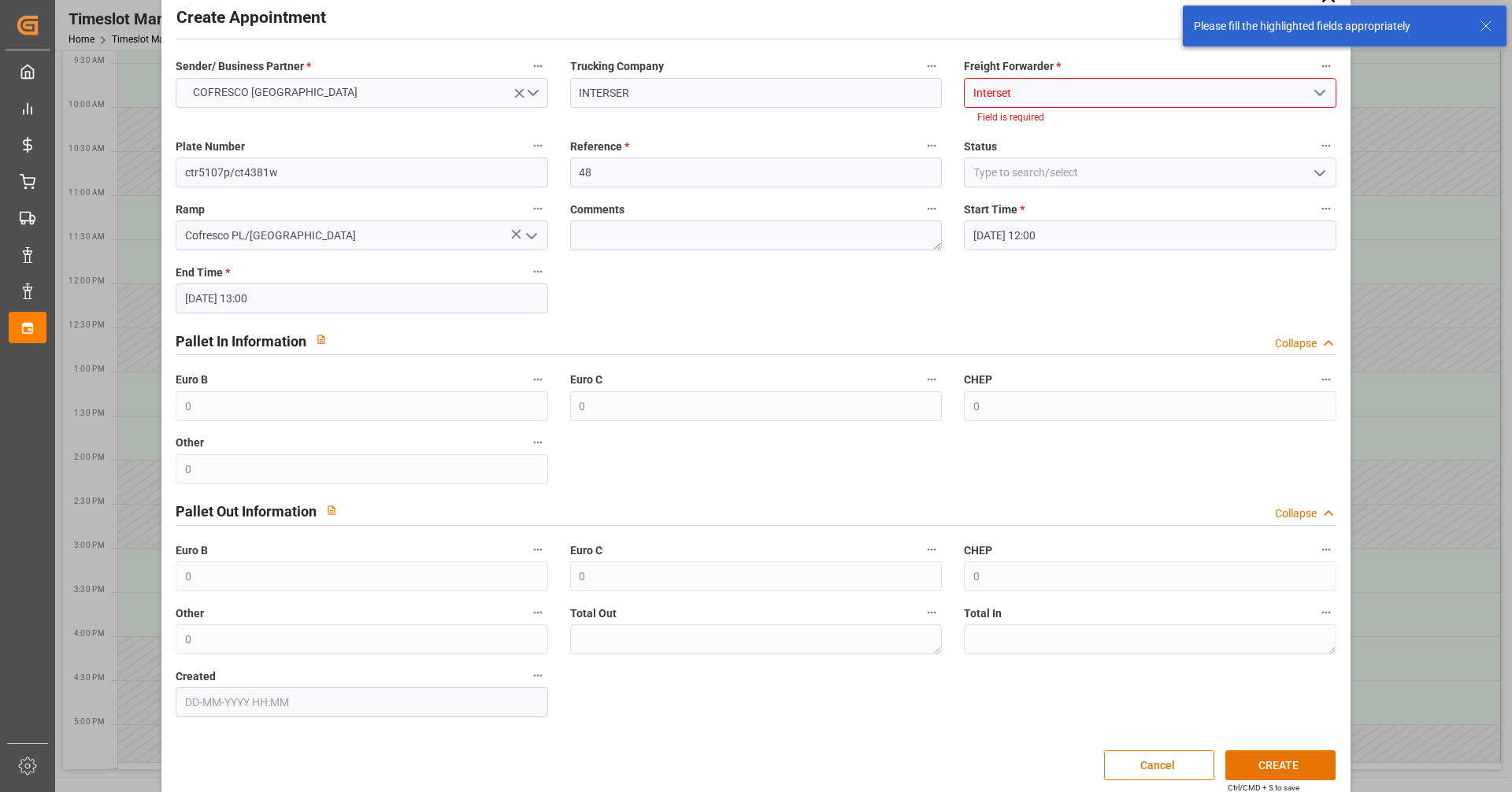
click at [1022, 96] on input "Interset" at bounding box center [1150, 92] width 372 height 30
click at [1318, 96] on icon "open menu" at bounding box center [1320, 93] width 19 height 19
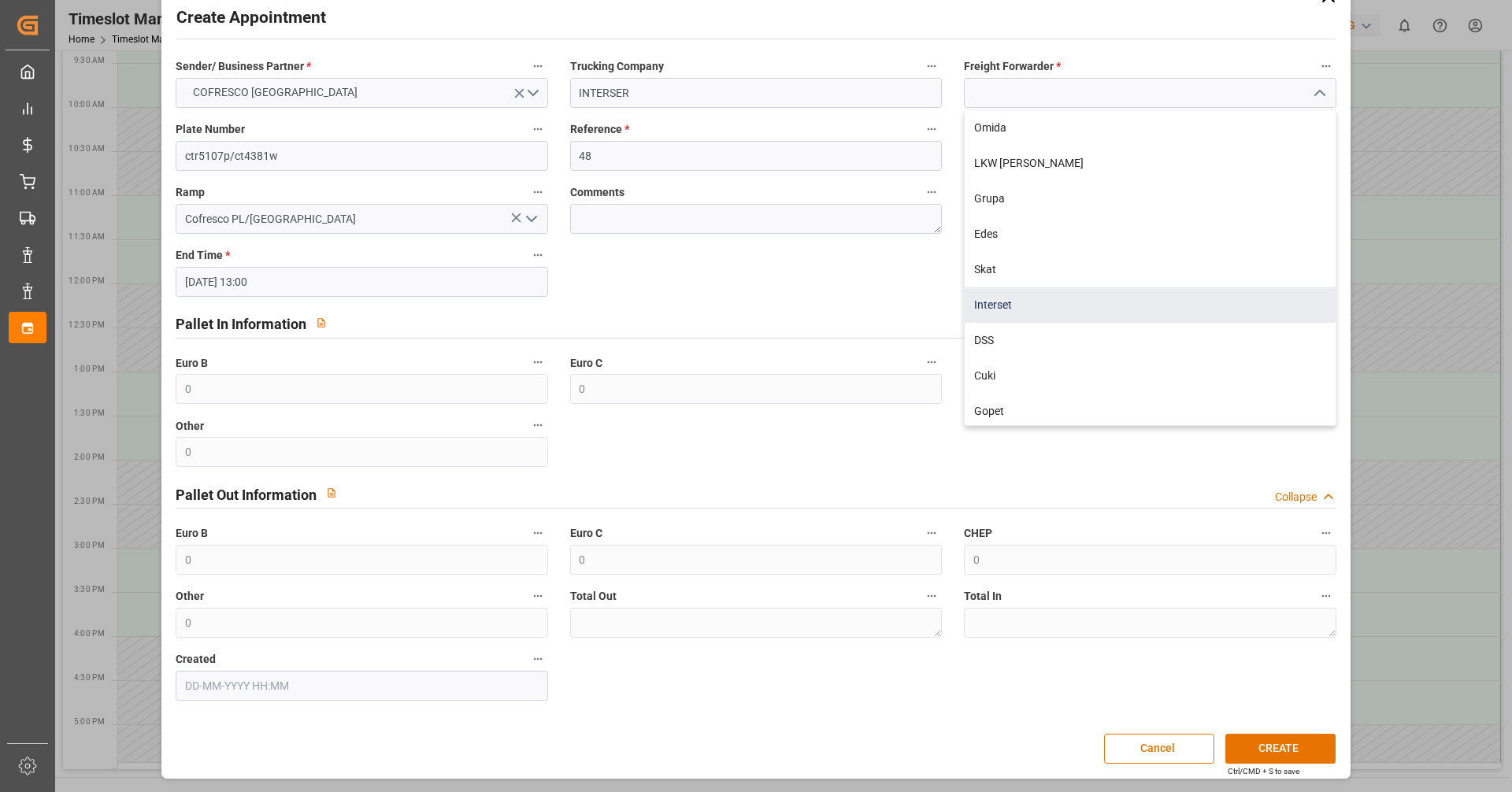
click at [1036, 307] on div "Interset" at bounding box center [1150, 305] width 370 height 36
type input "Interset"
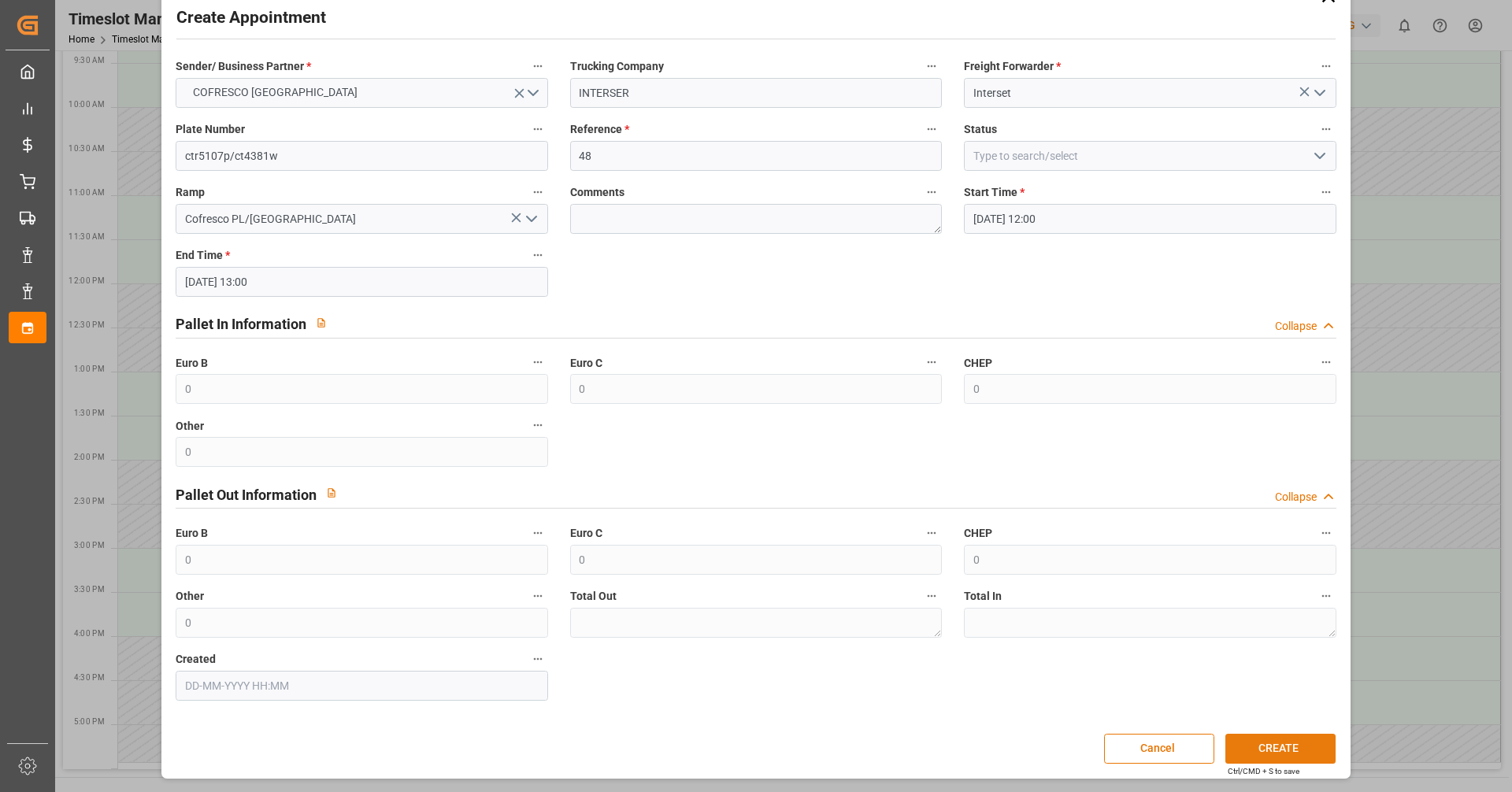
click at [1225, 756] on button "CREATE" at bounding box center [1280, 748] width 110 height 30
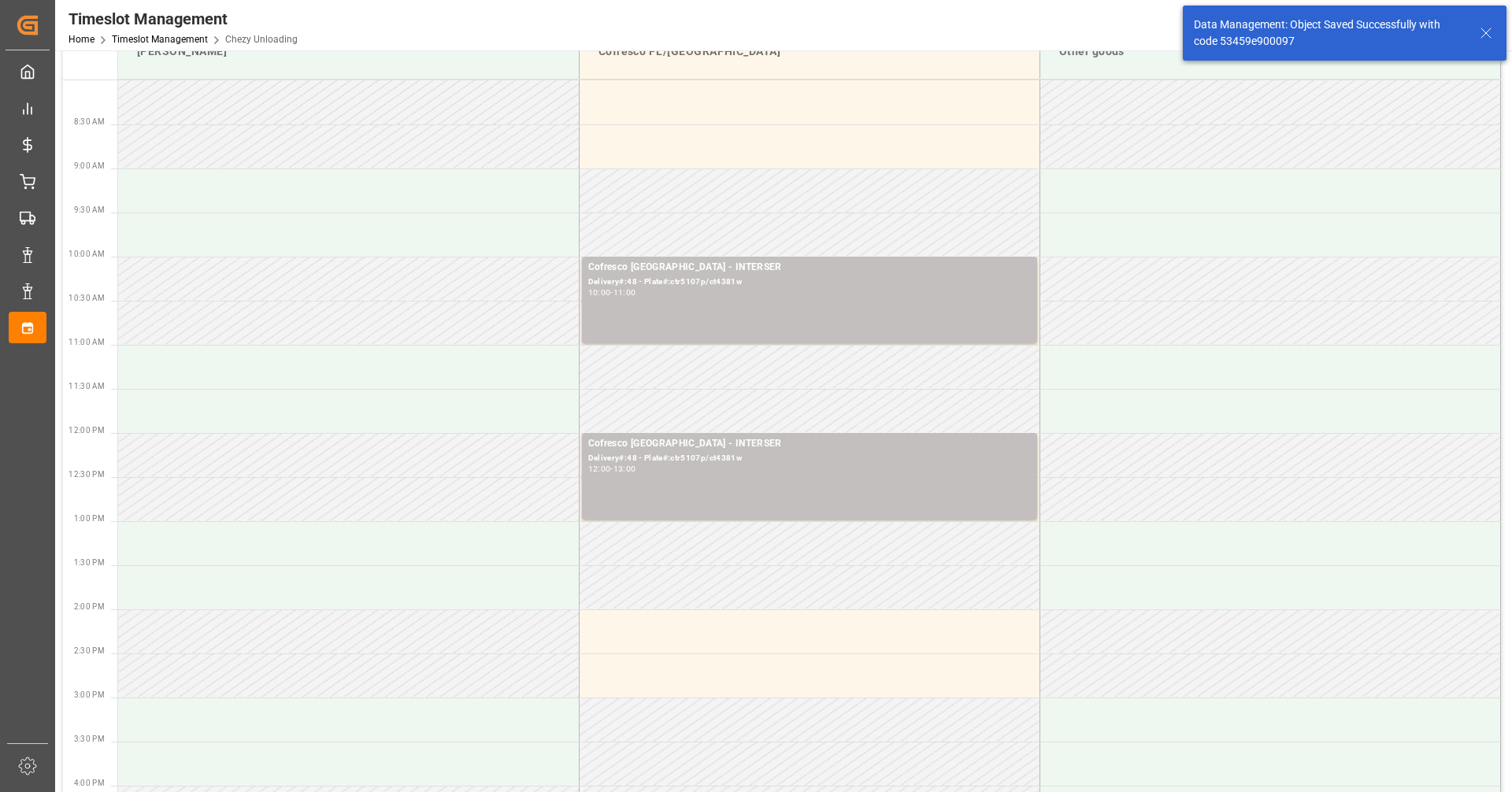
scroll to position [0, 0]
